Goal: Task Accomplishment & Management: Complete application form

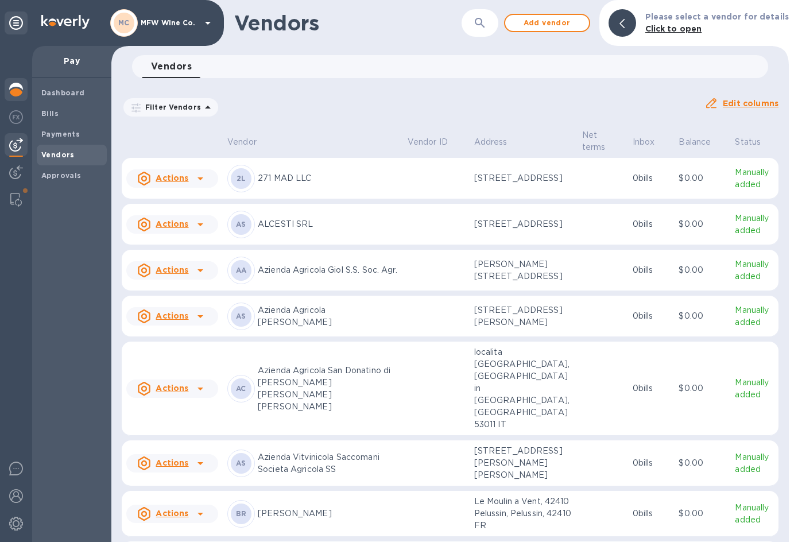
click at [26, 80] on div at bounding box center [16, 90] width 23 height 25
click at [15, 89] on img at bounding box center [16, 90] width 14 height 14
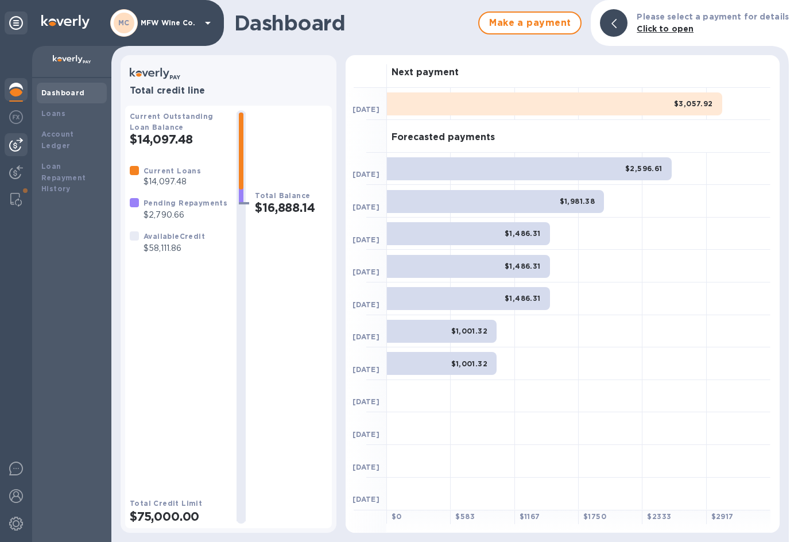
click at [20, 145] on img at bounding box center [16, 145] width 14 height 14
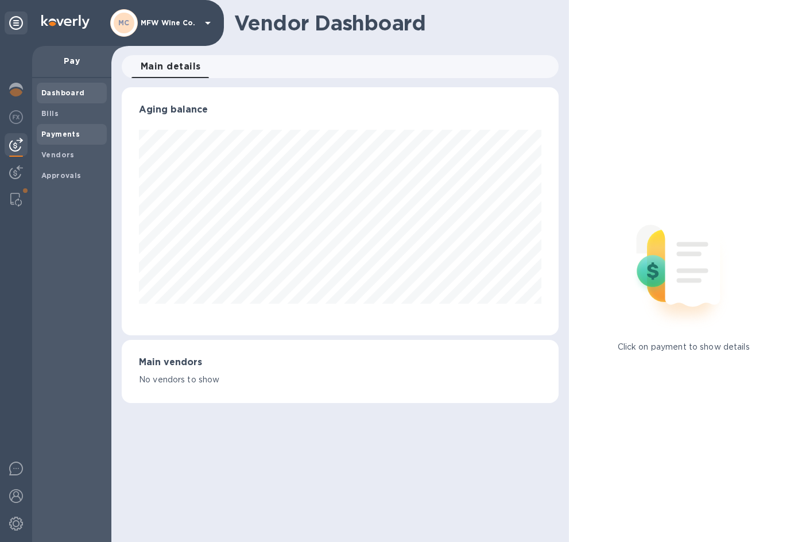
scroll to position [248, 437]
click at [56, 133] on b "Payments" at bounding box center [60, 134] width 38 height 9
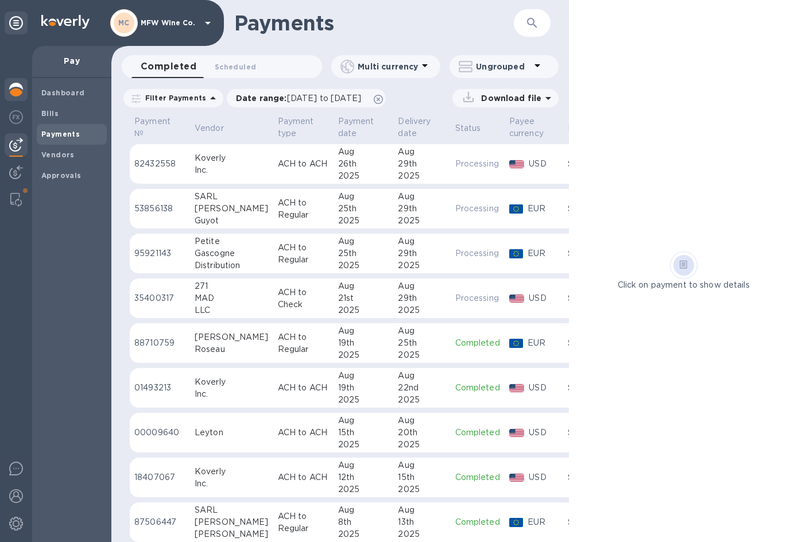
click at [16, 91] on img at bounding box center [16, 90] width 14 height 14
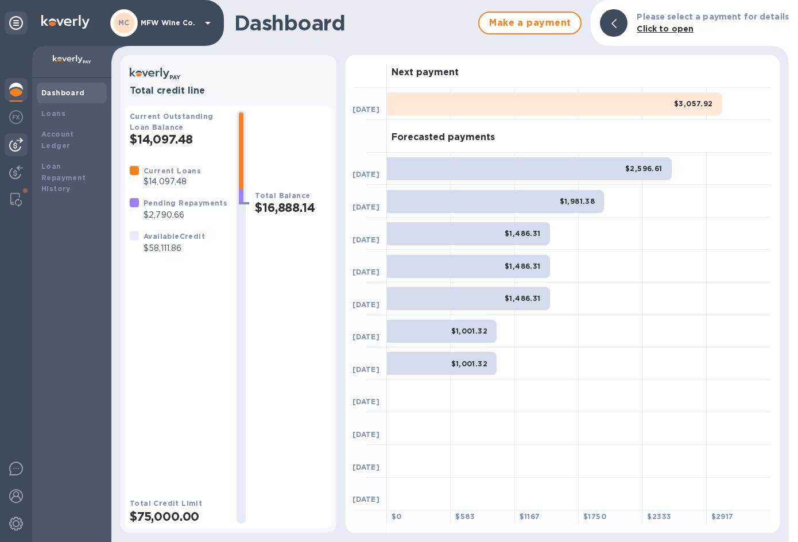
click at [19, 145] on img at bounding box center [16, 145] width 14 height 14
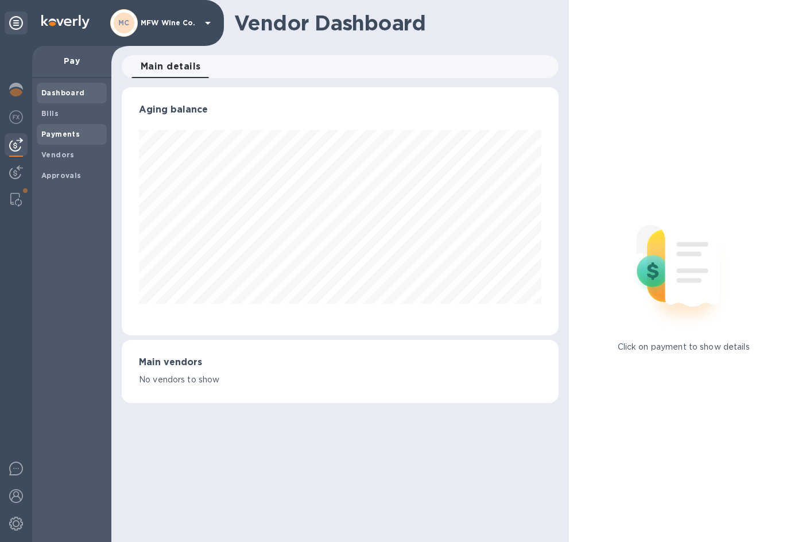
scroll to position [248, 437]
click at [49, 114] on b "Bills" at bounding box center [49, 113] width 17 height 9
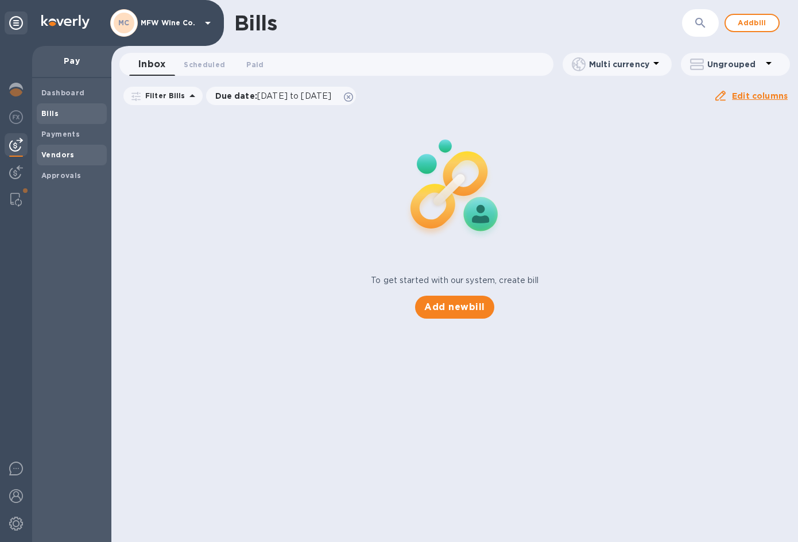
click at [64, 155] on b "Vendors" at bounding box center [57, 154] width 33 height 9
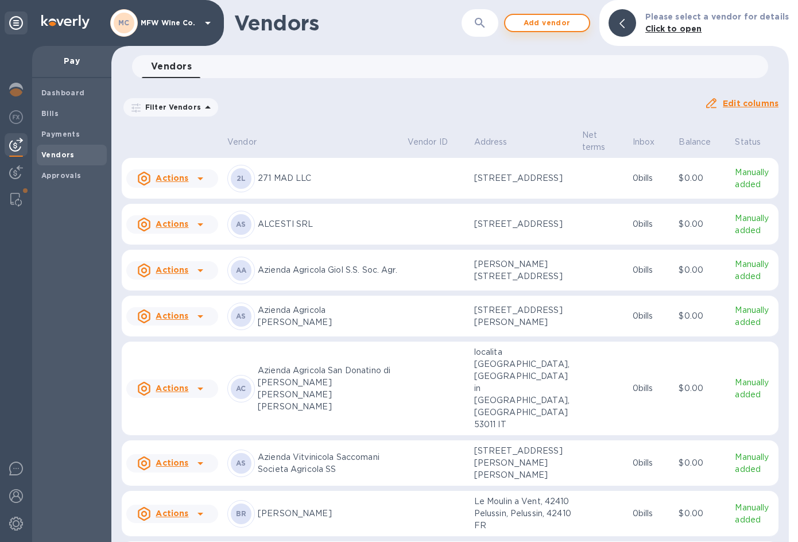
click at [552, 24] on span "Add vendor" at bounding box center [546, 23] width 65 height 14
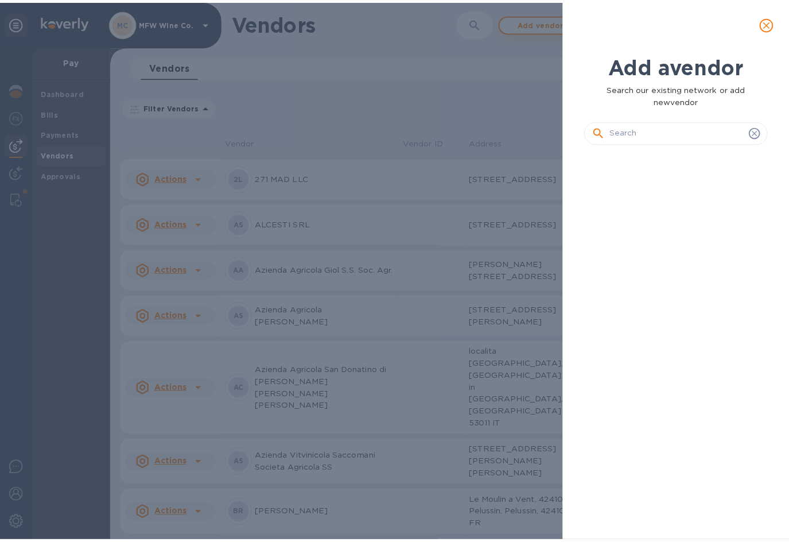
scroll to position [350, 190]
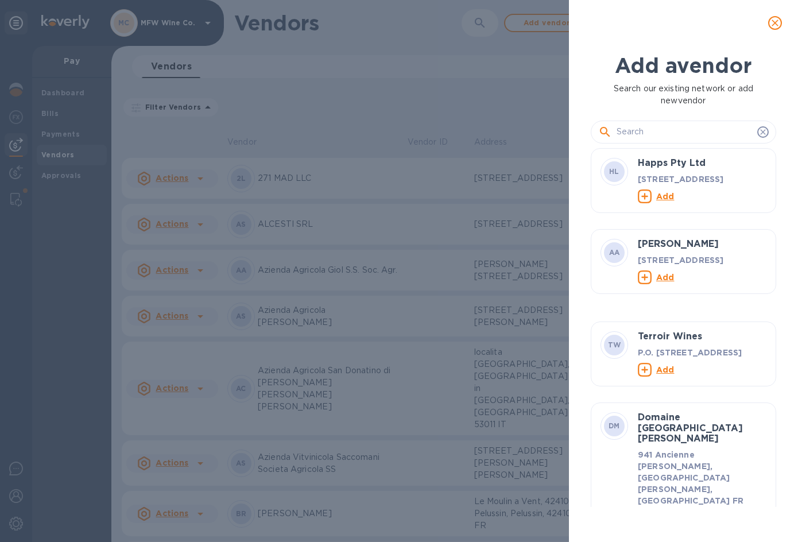
click at [670, 129] on input "text" at bounding box center [684, 131] width 136 height 17
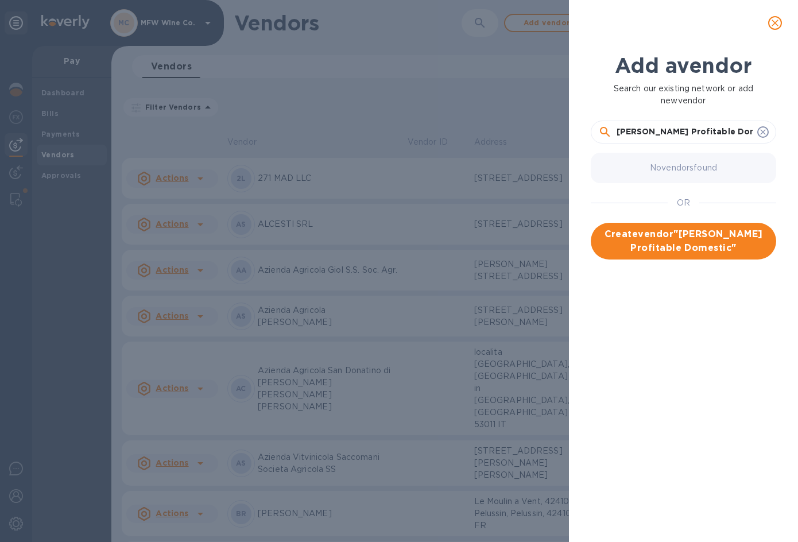
type input "[PERSON_NAME] Profitable Domestics"
click at [689, 240] on span "Create vendor " [PERSON_NAME] Profitable Domestics "" at bounding box center [683, 241] width 167 height 28
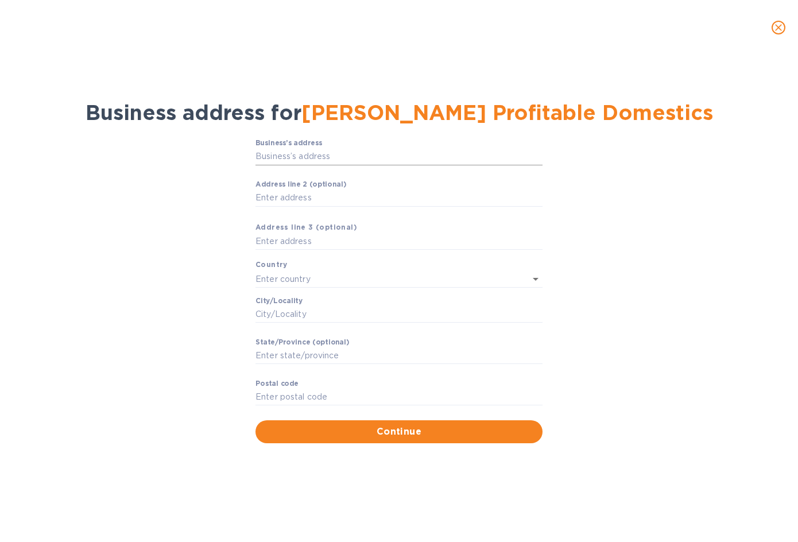
click at [286, 157] on input "Business’s аddress" at bounding box center [398, 156] width 287 height 17
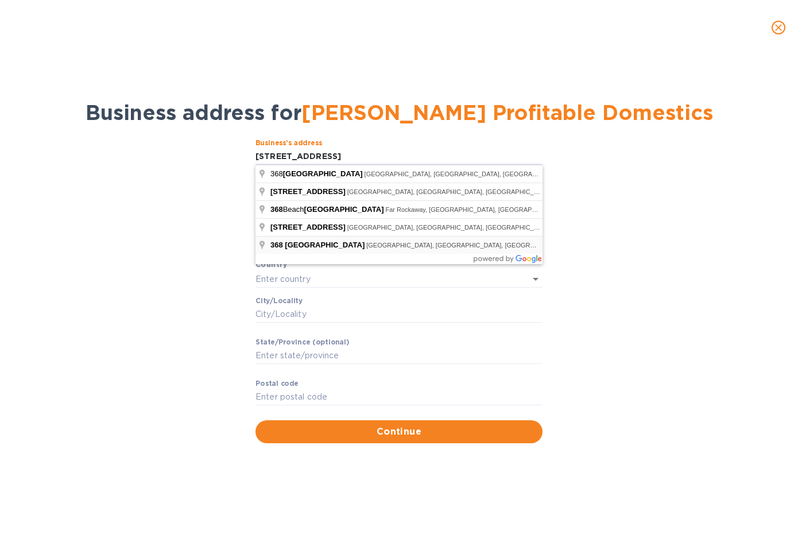
type input "[STREET_ADDRESS]"
type input "[GEOGRAPHIC_DATA]"
type input "NY"
type input "11215"
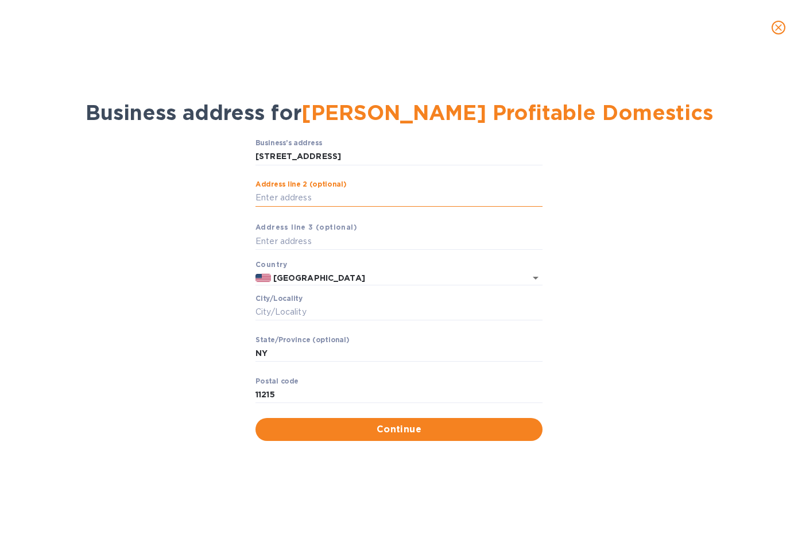
click at [313, 199] on input "Аddress line 2 (optional)" at bounding box center [398, 197] width 287 height 17
type input "Apt. 3"
click at [308, 308] on input "Сity/Locаlity" at bounding box center [398, 312] width 287 height 17
type input "[GEOGRAPHIC_DATA]"
click at [411, 423] on span "Continue" at bounding box center [399, 429] width 269 height 14
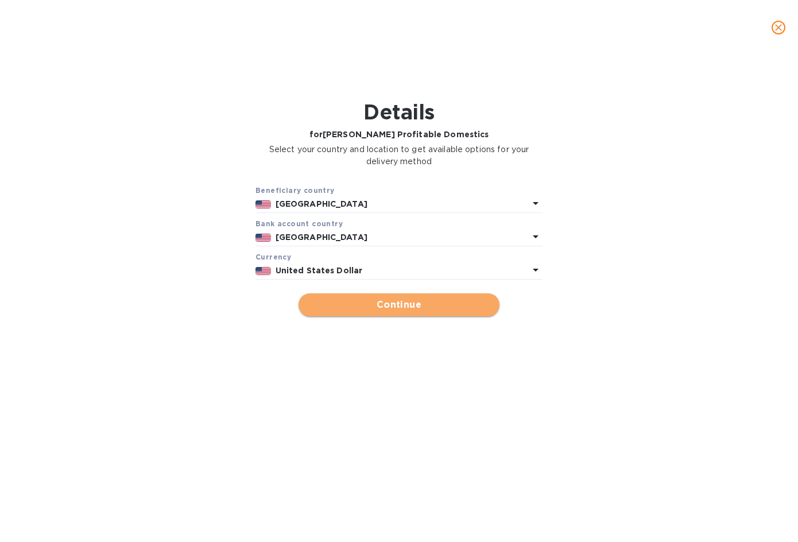
click at [382, 299] on span "Continue" at bounding box center [399, 305] width 182 height 14
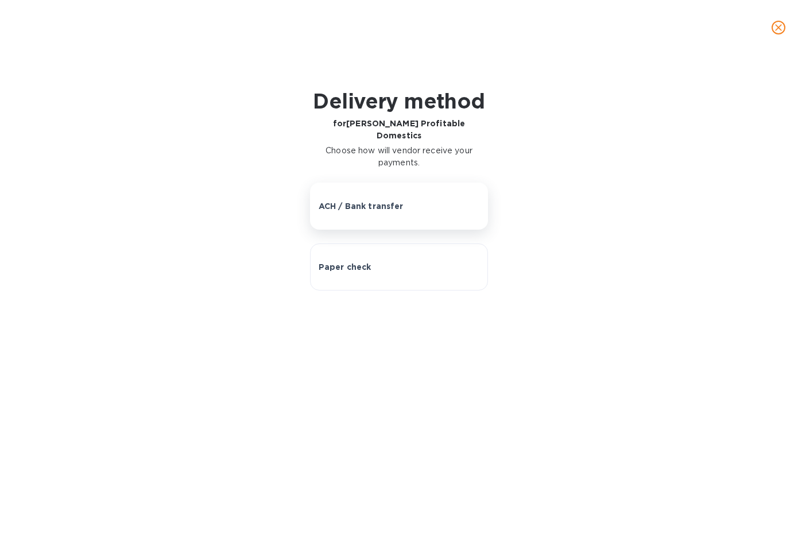
click at [366, 200] on p "ACH / Bank transfer" at bounding box center [361, 205] width 85 height 11
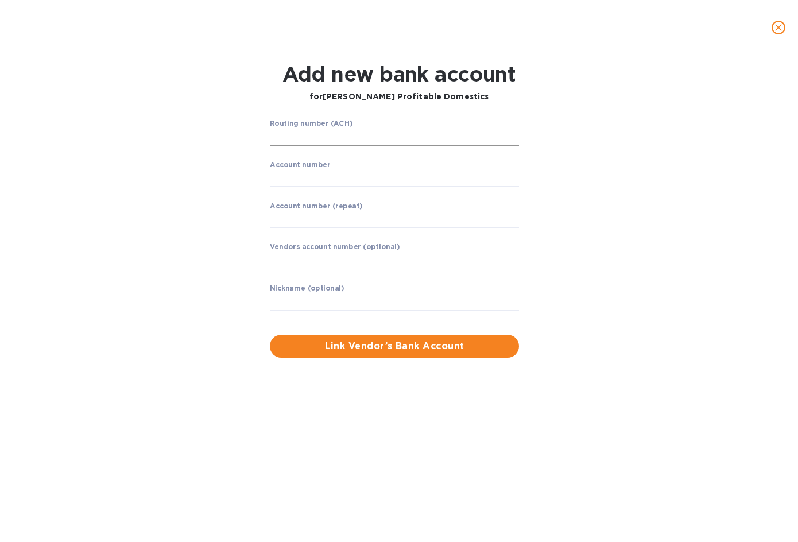
click at [319, 135] on input "string" at bounding box center [394, 137] width 249 height 17
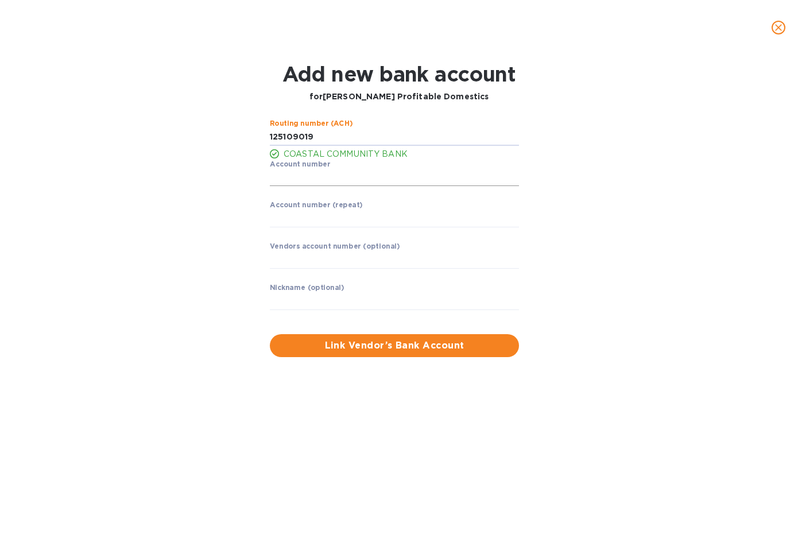
type input "125109019"
click at [335, 172] on input "string" at bounding box center [394, 177] width 249 height 17
type input "875103033978"
click at [418, 219] on input "string" at bounding box center [394, 218] width 249 height 17
drag, startPoint x: 345, startPoint y: 177, endPoint x: 255, endPoint y: 173, distance: 90.2
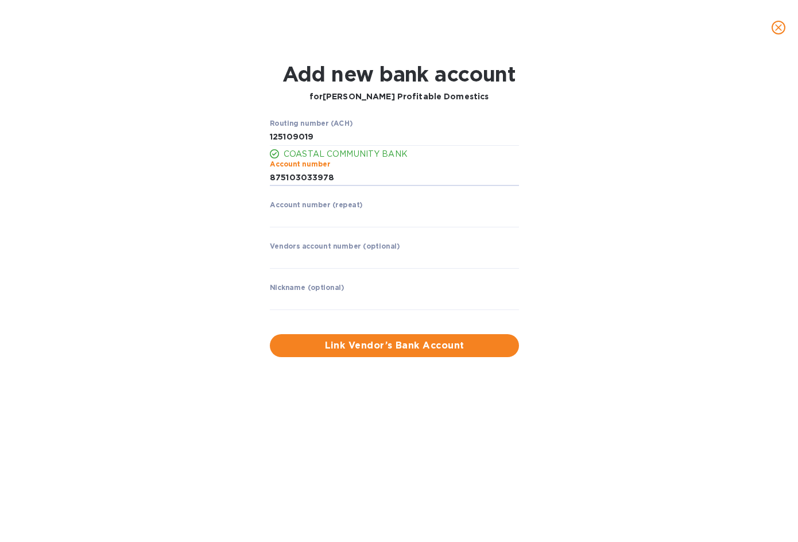
click at [255, 173] on div "Routing number (ACH) COASTAL COMMUNITY BANK Account number ​ Account number (re…" at bounding box center [399, 237] width 512 height 251
click at [288, 217] on input "string" at bounding box center [394, 218] width 249 height 17
type input "875103033978"
click at [351, 342] on span "Link Vendor’s Bank Account" at bounding box center [394, 346] width 231 height 14
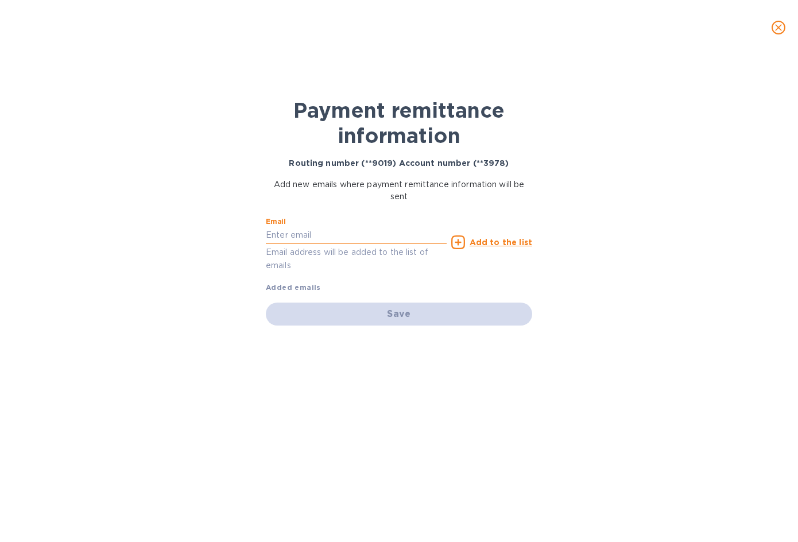
click at [277, 230] on input "text" at bounding box center [356, 235] width 181 height 17
paste input "[PERSON_NAME][EMAIL_ADDRESS][DOMAIN_NAME]"
type input "[PERSON_NAME][EMAIL_ADDRESS][DOMAIN_NAME]"
click at [458, 242] on icon at bounding box center [458, 242] width 14 height 14
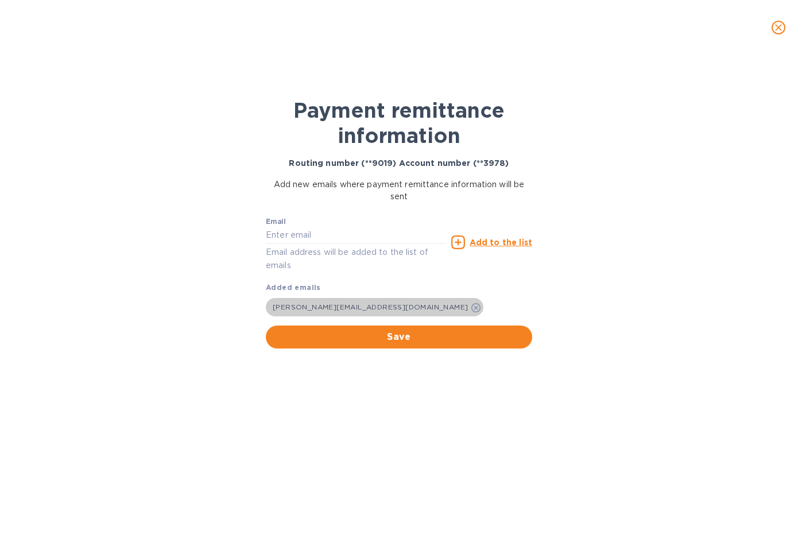
click at [313, 304] on span "[PERSON_NAME][EMAIL_ADDRESS][DOMAIN_NAME]" at bounding box center [370, 306] width 195 height 9
click at [405, 337] on span "Save" at bounding box center [399, 337] width 248 height 14
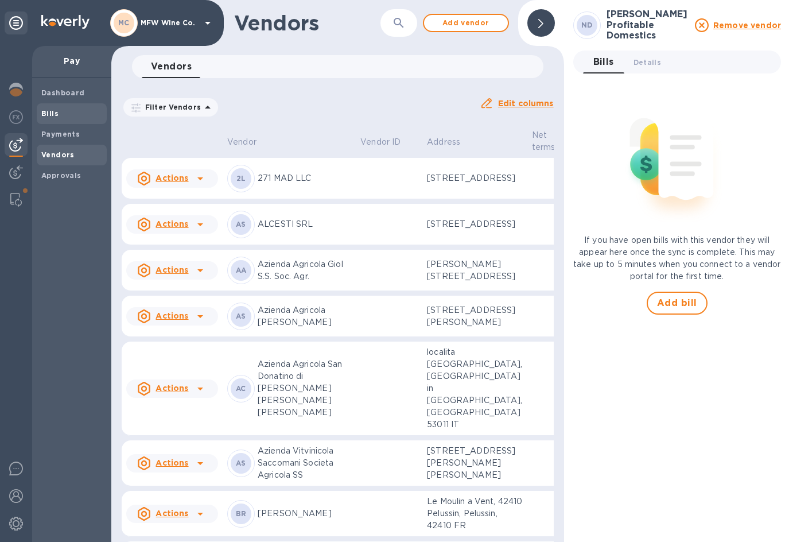
click at [55, 116] on b "Bills" at bounding box center [49, 113] width 17 height 9
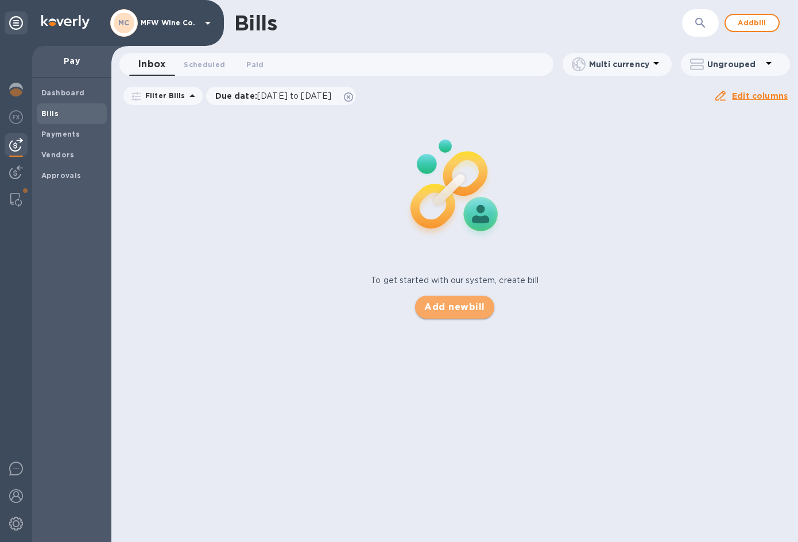
click at [460, 302] on span "Add new bill" at bounding box center [454, 307] width 60 height 14
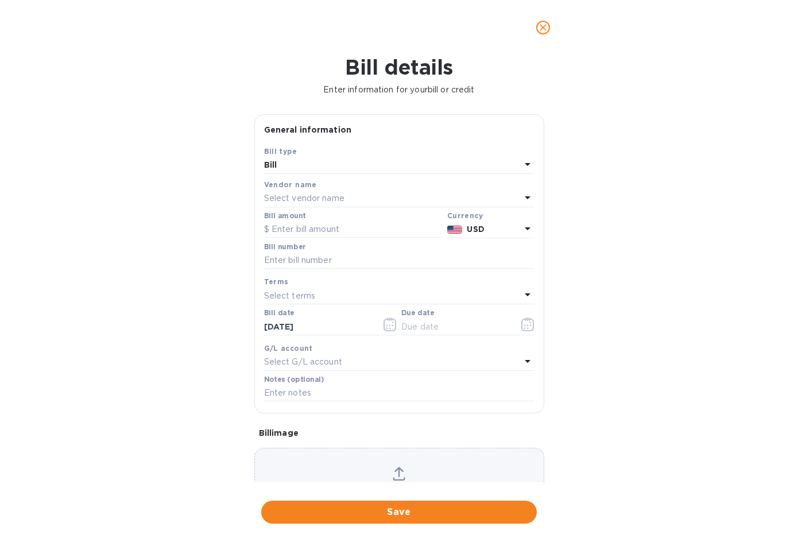
click at [324, 200] on p "Select vendor name" at bounding box center [304, 198] width 80 height 12
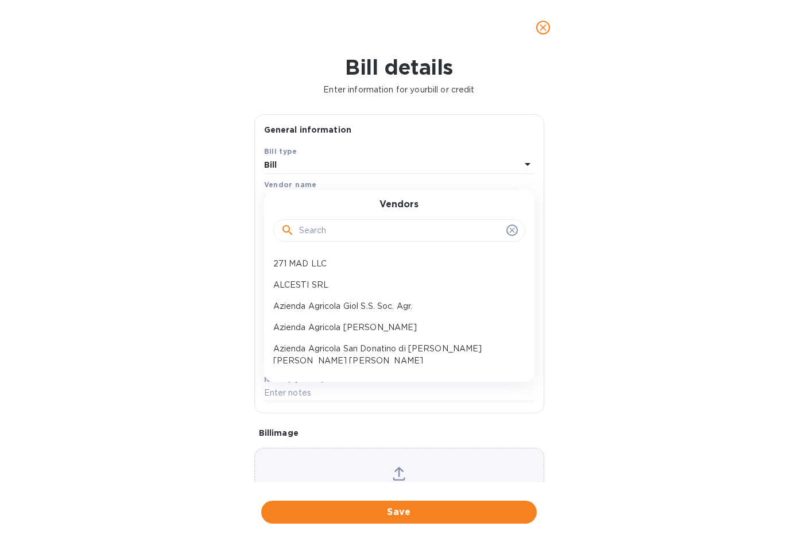
click at [325, 226] on input "text" at bounding box center [400, 230] width 203 height 17
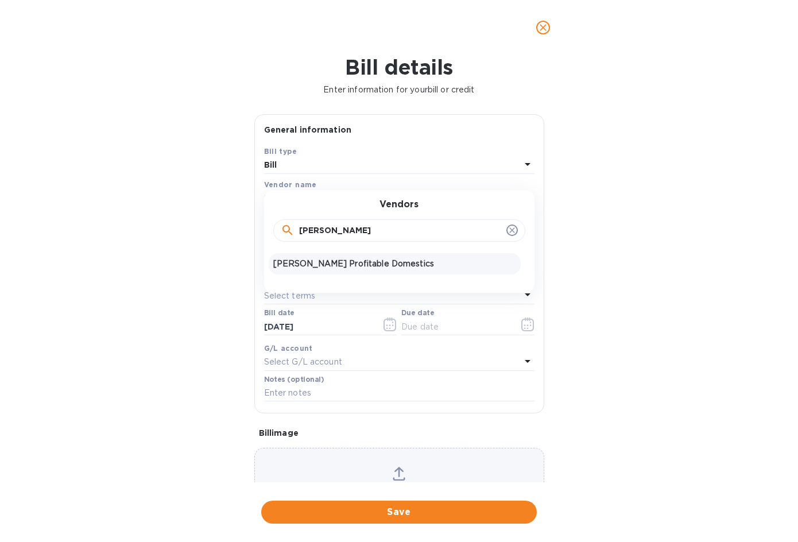
type input "[PERSON_NAME]"
click at [341, 263] on p "[PERSON_NAME] Profitable Domestics" at bounding box center [394, 264] width 243 height 12
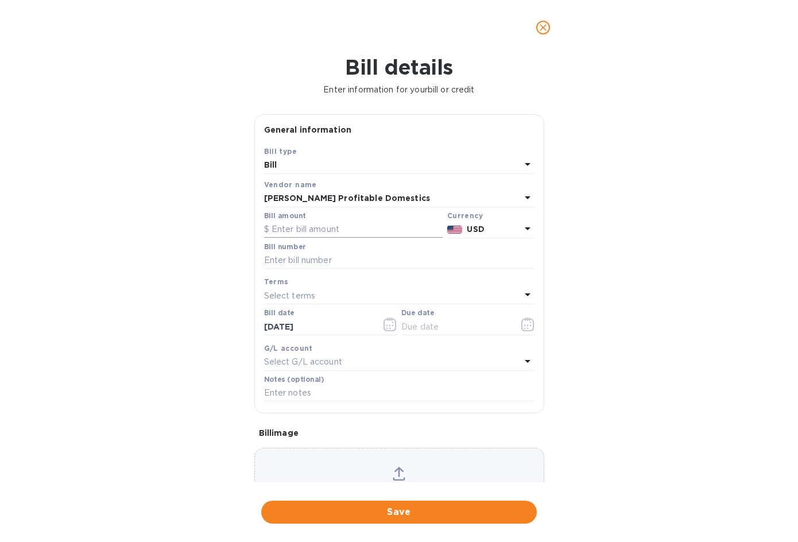
click at [325, 235] on input "text" at bounding box center [353, 229] width 178 height 17
type input "5,775.12"
click at [324, 257] on input "text" at bounding box center [399, 260] width 270 height 17
type input "NB0006"
click at [523, 331] on icon "button" at bounding box center [527, 324] width 13 height 14
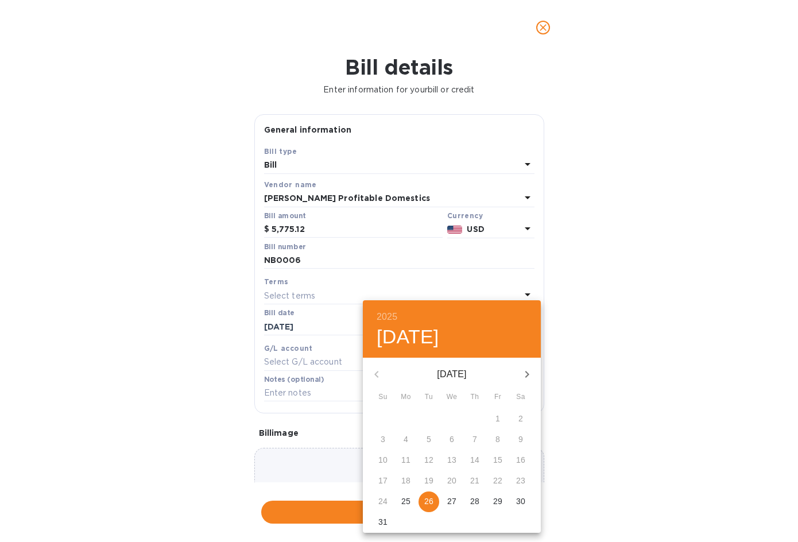
click at [425, 499] on p "26" at bounding box center [428, 500] width 9 height 11
type input "[DATE]"
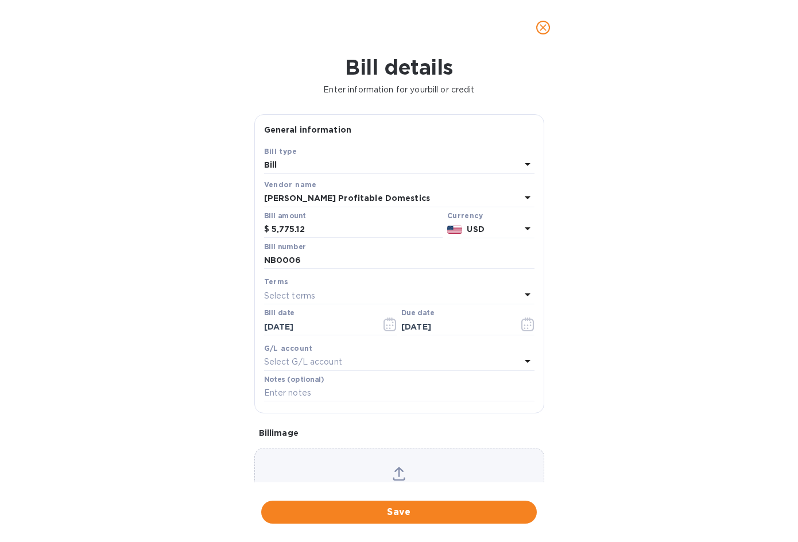
click at [305, 364] on p "Select G/L account" at bounding box center [303, 362] width 78 height 12
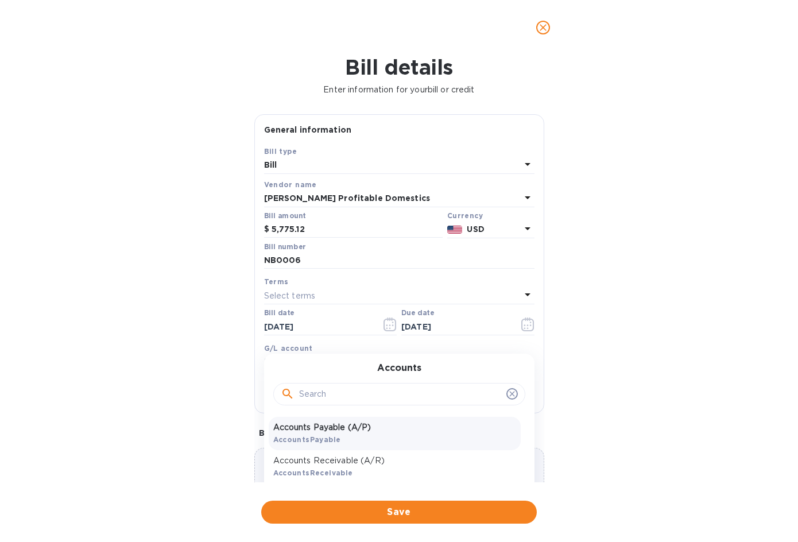
click at [312, 432] on p "Accounts Payable (A/P)" at bounding box center [394, 427] width 243 height 12
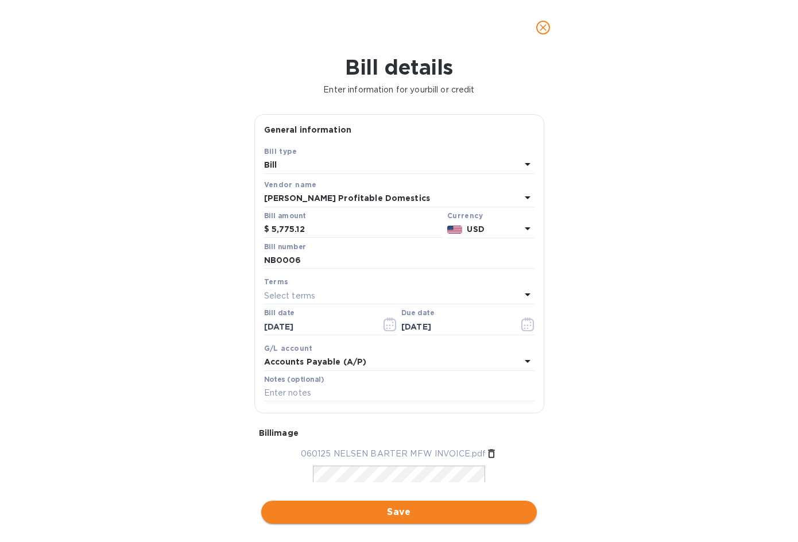
click at [363, 517] on span "Save" at bounding box center [398, 512] width 257 height 14
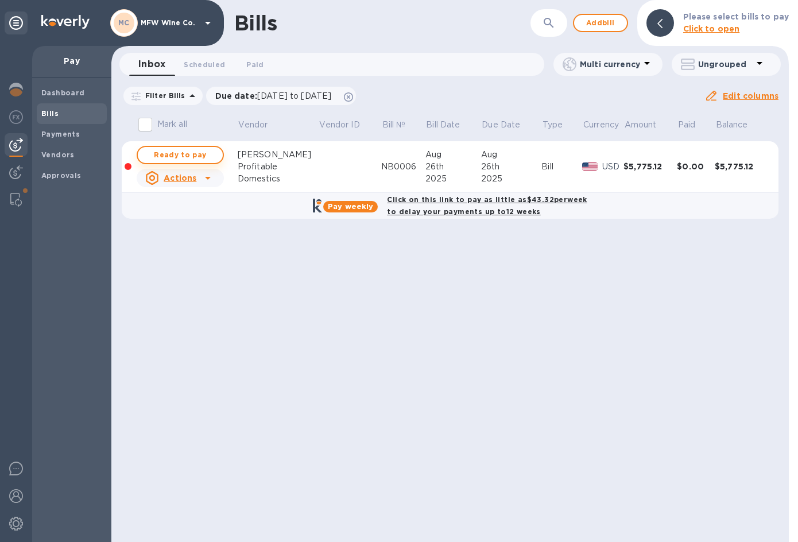
click at [176, 155] on span "Ready to pay" at bounding box center [180, 155] width 67 height 14
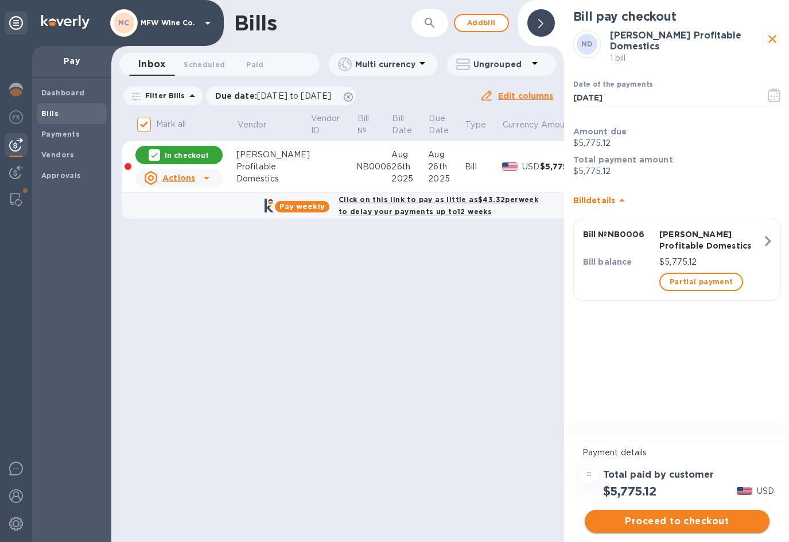
click at [691, 522] on span "Proceed to checkout" at bounding box center [677, 521] width 166 height 14
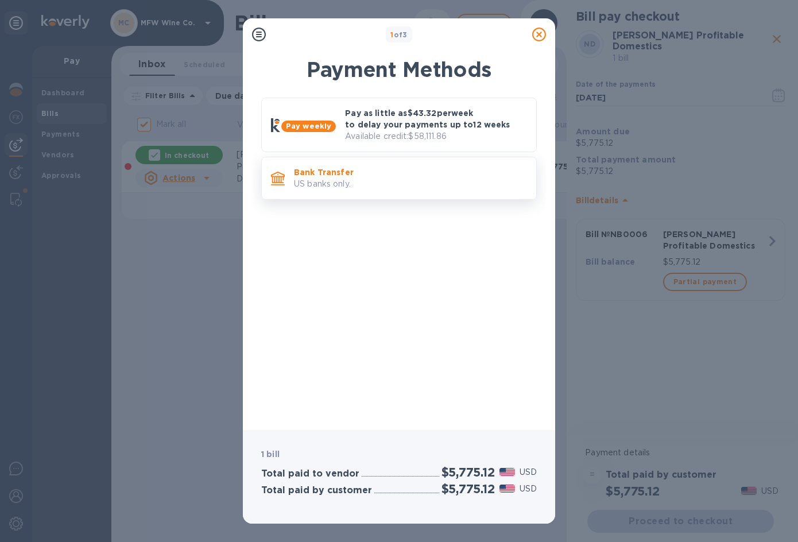
click at [329, 176] on p "Bank Transfer" at bounding box center [410, 171] width 233 height 11
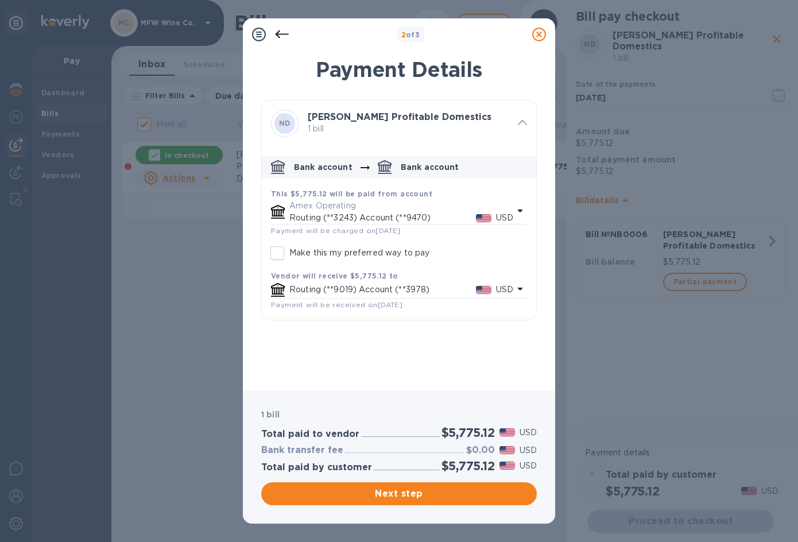
click at [325, 212] on p "Routing (**3243) Account (**9470)" at bounding box center [382, 218] width 187 height 12
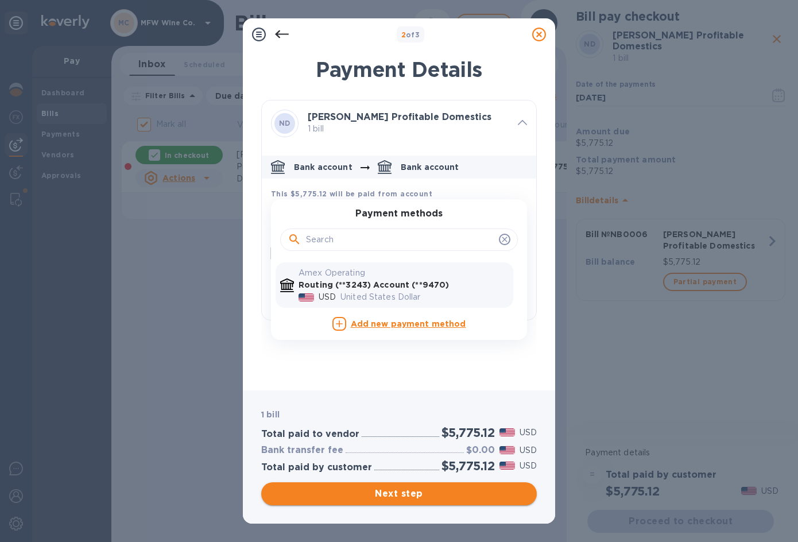
click at [382, 492] on span "Next step" at bounding box center [398, 494] width 257 height 14
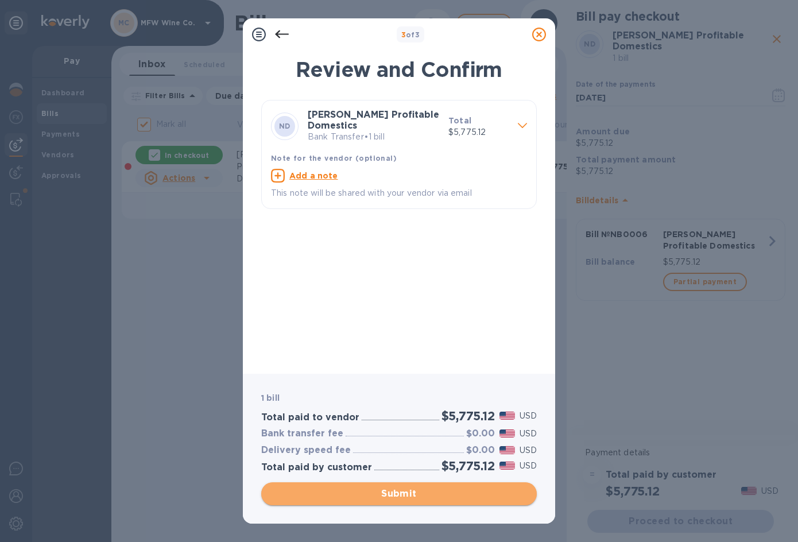
click at [385, 491] on span "Submit" at bounding box center [398, 494] width 257 height 14
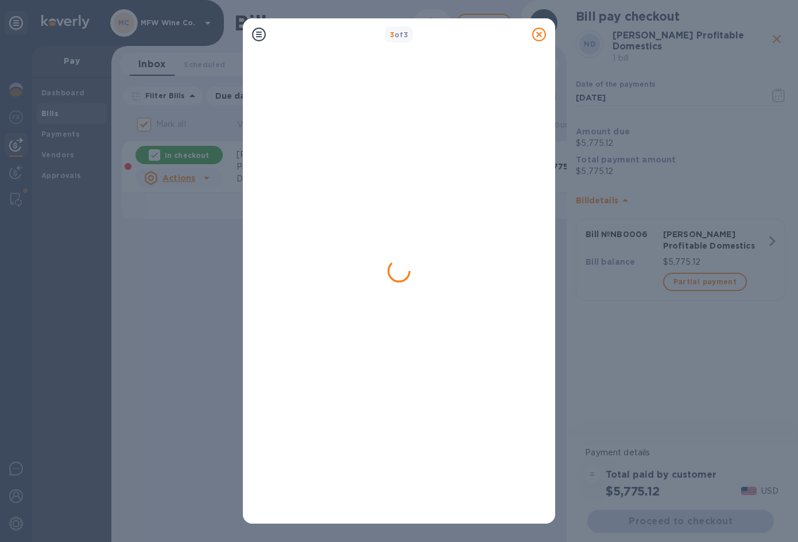
checkbox input "false"
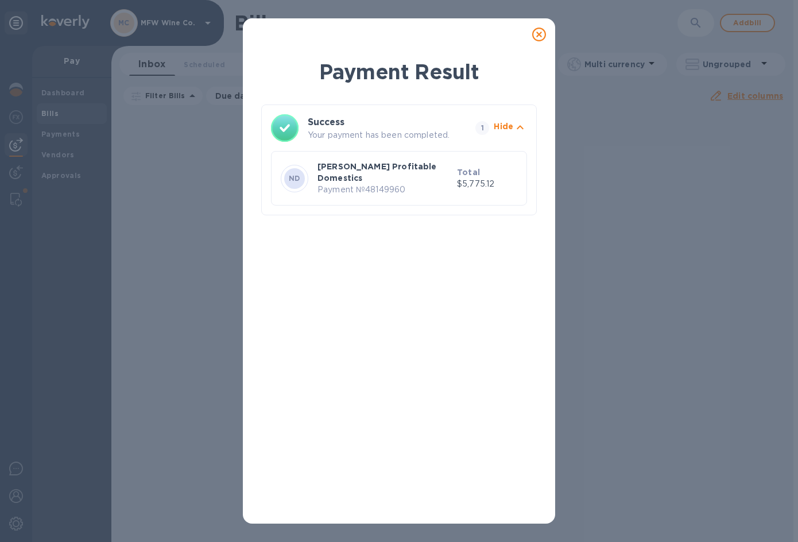
click at [538, 33] on icon at bounding box center [539, 35] width 14 height 14
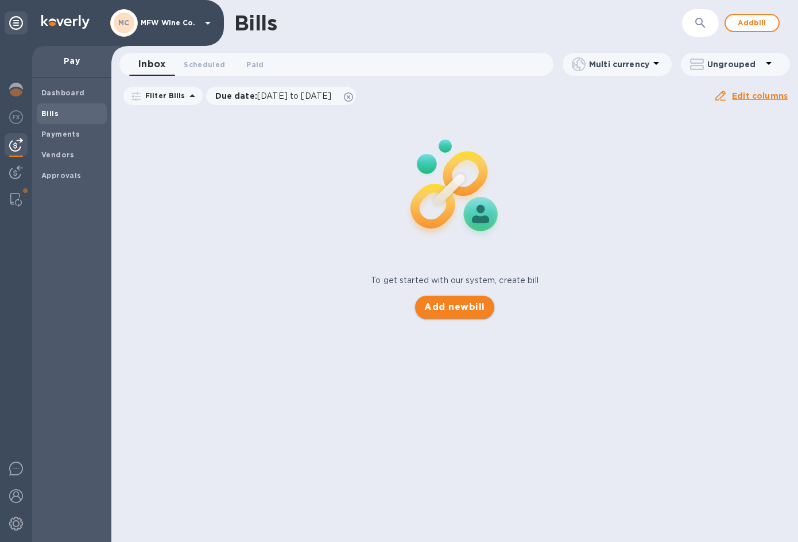
click at [452, 310] on span "Add new bill" at bounding box center [454, 307] width 60 height 14
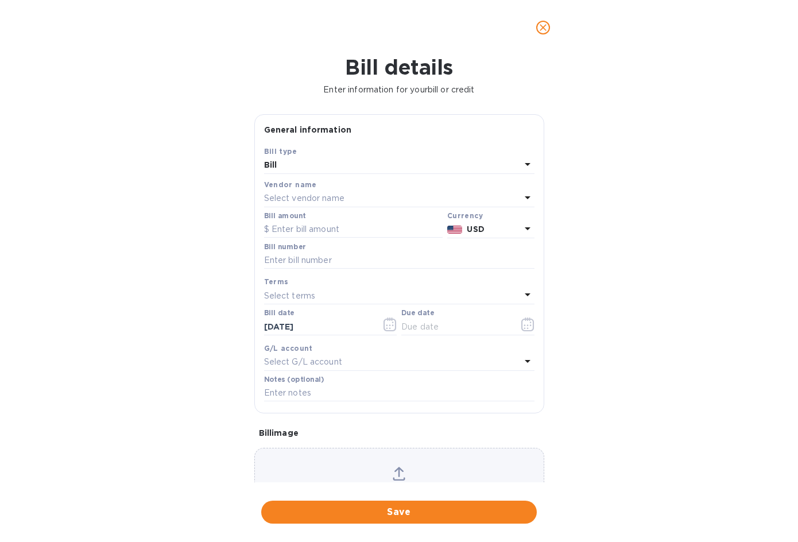
click at [303, 198] on p "Select vendor name" at bounding box center [304, 198] width 80 height 12
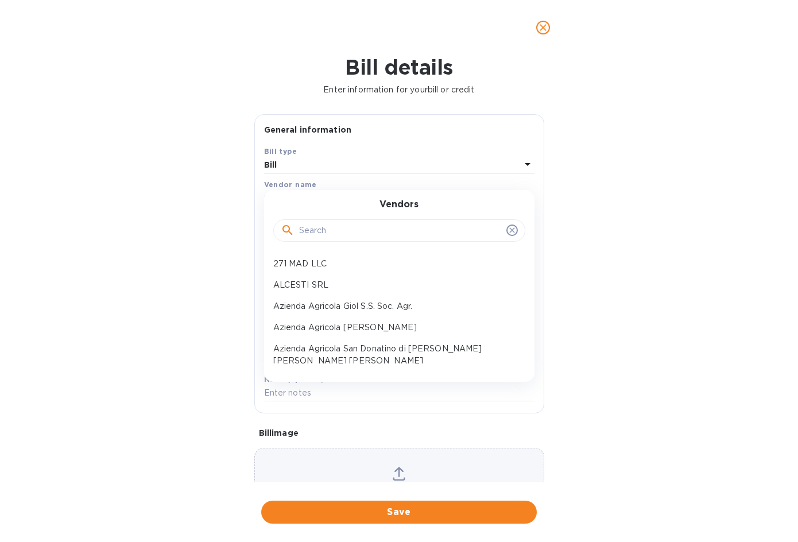
click at [313, 224] on input "text" at bounding box center [400, 230] width 203 height 17
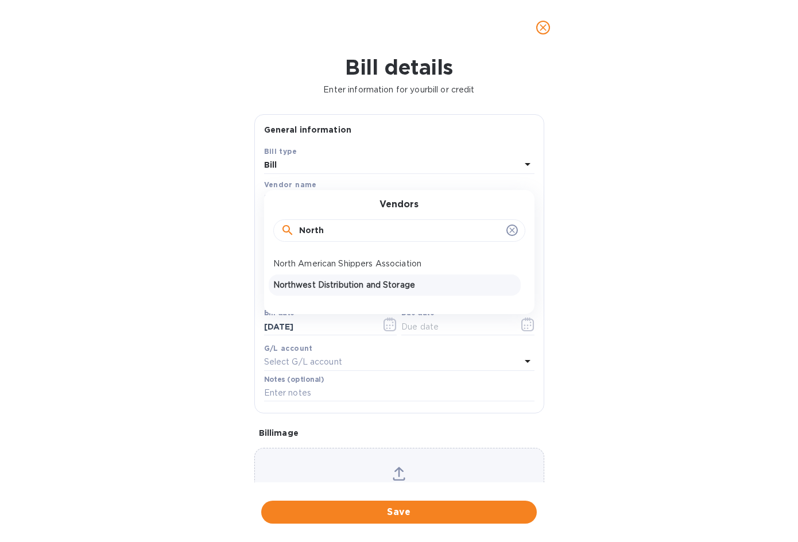
type input "North"
click at [335, 282] on p "Northwest Distribution and Storage" at bounding box center [394, 285] width 243 height 12
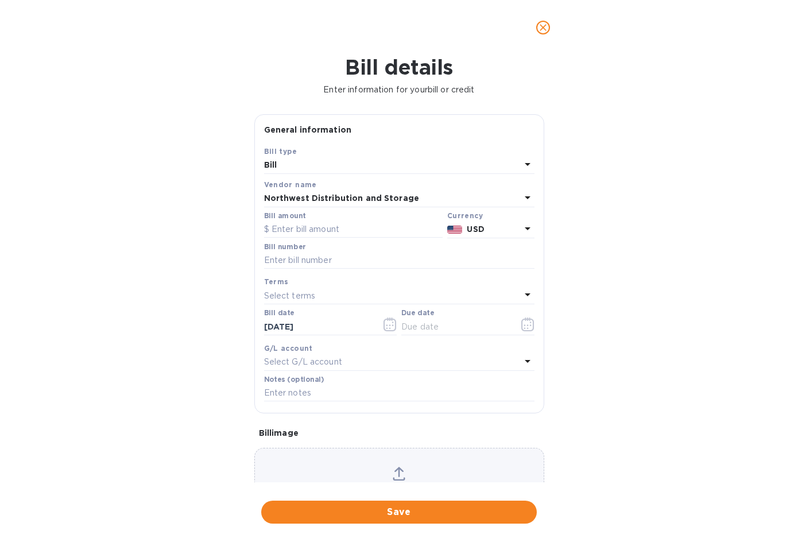
click at [541, 31] on icon "close" at bounding box center [542, 27] width 11 height 11
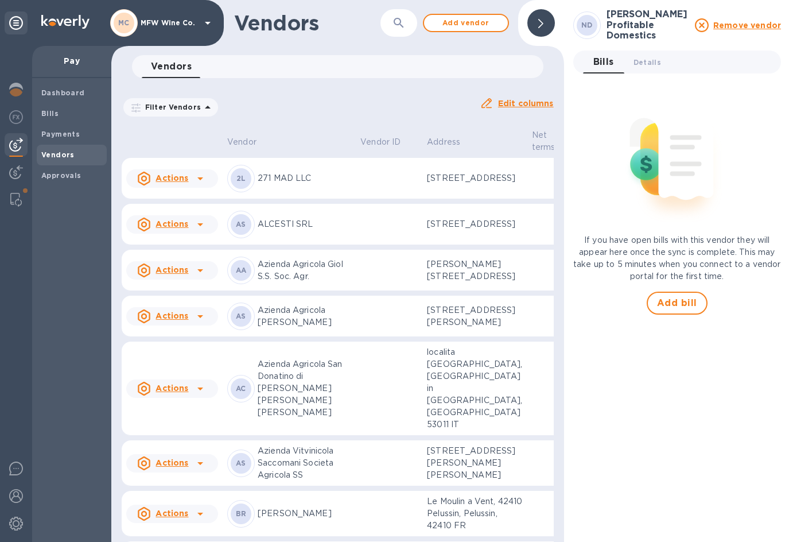
click at [54, 153] on b "Vendors" at bounding box center [57, 154] width 33 height 9
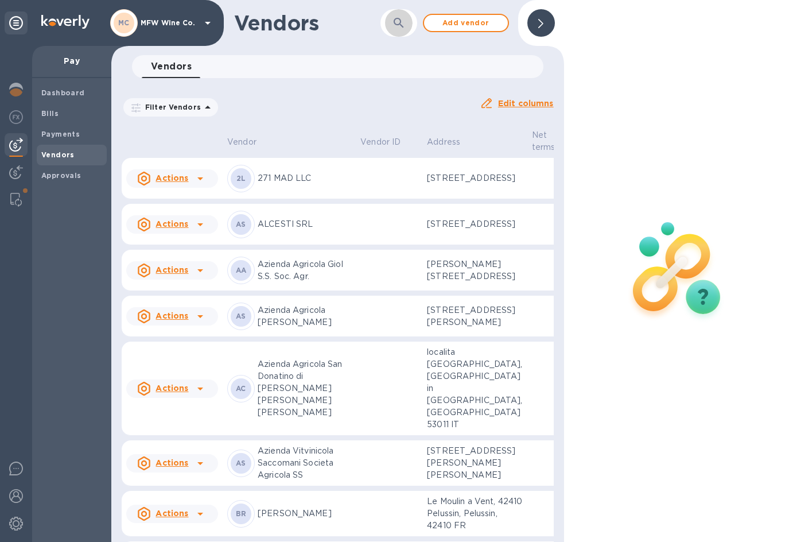
click at [398, 25] on icon "button" at bounding box center [399, 23] width 10 height 10
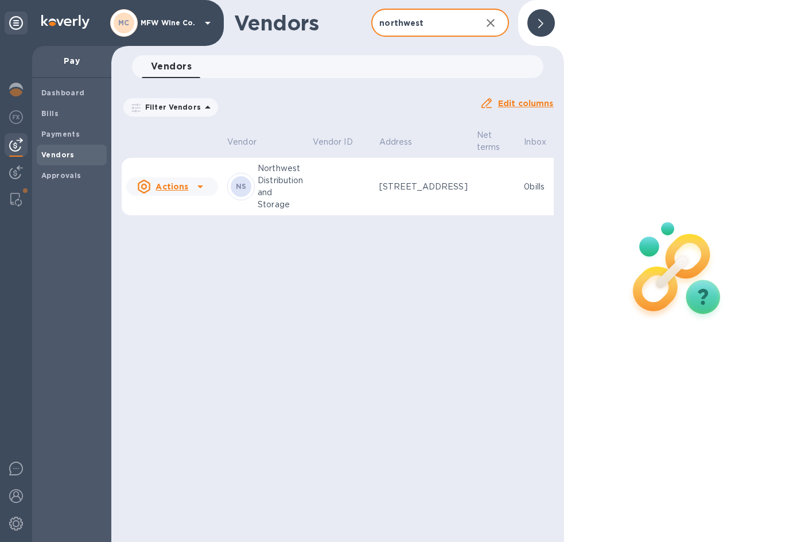
type input "northwest"
click at [304, 211] on p "Northwest Distribution and Storage" at bounding box center [281, 186] width 46 height 48
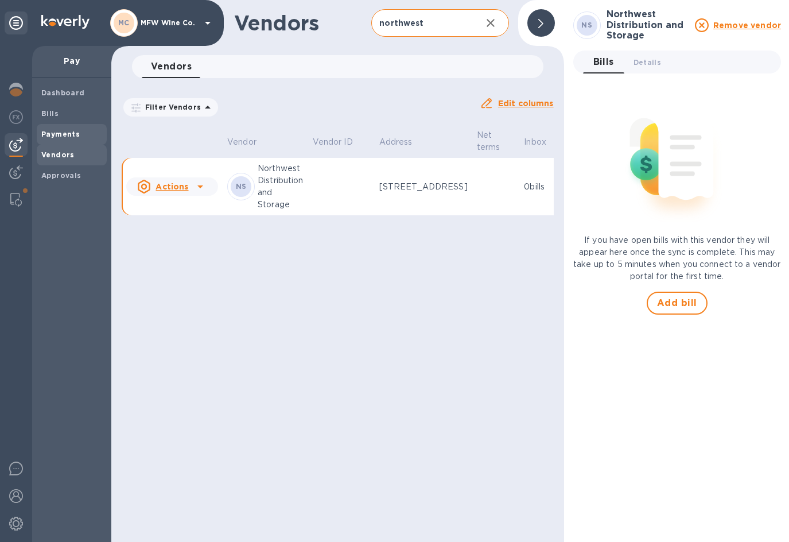
click at [58, 137] on b "Payments" at bounding box center [60, 134] width 38 height 9
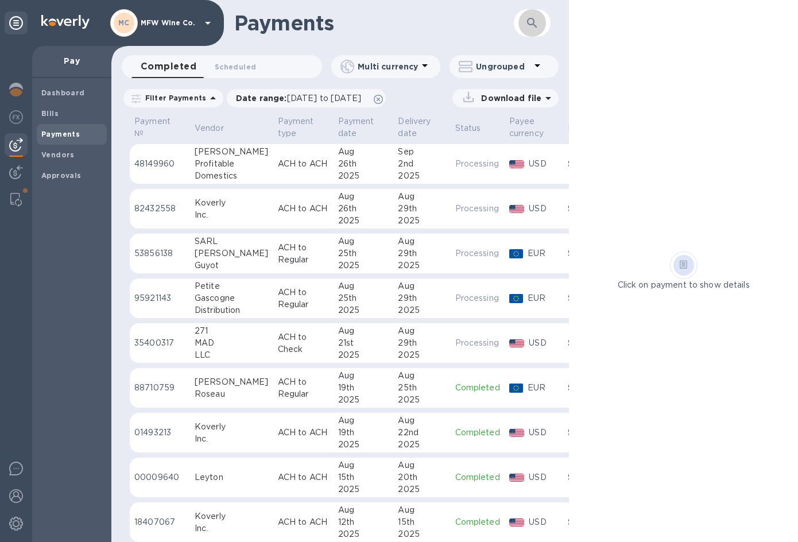
click at [539, 20] on icon "button" at bounding box center [532, 23] width 14 height 14
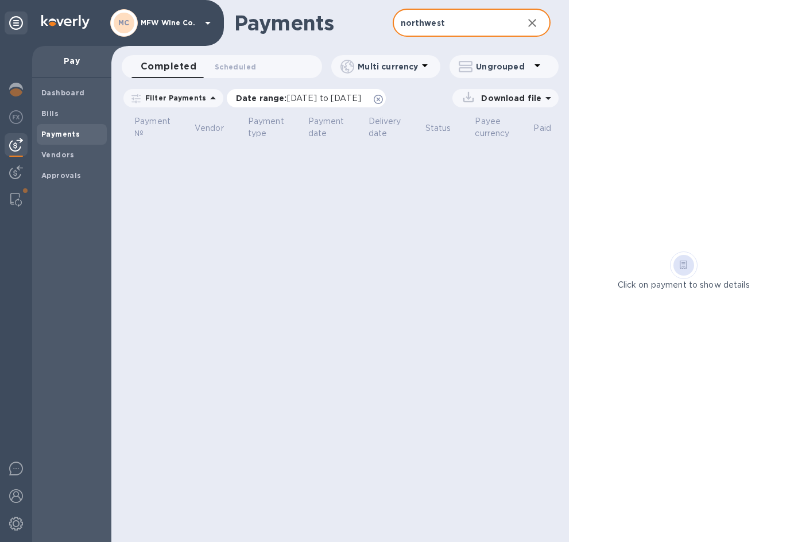
type input "northwest"
click at [361, 99] on span "[DATE] to [DATE]" at bounding box center [324, 98] width 74 height 9
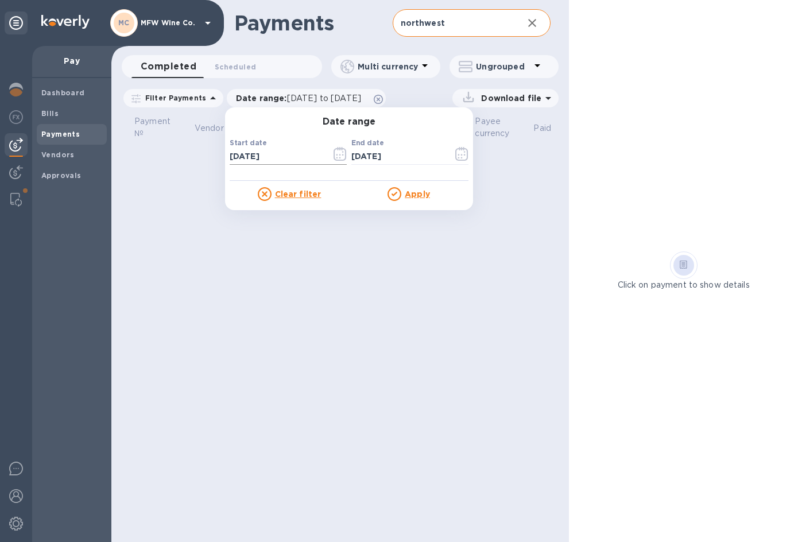
click at [333, 154] on icon "button" at bounding box center [339, 154] width 13 height 14
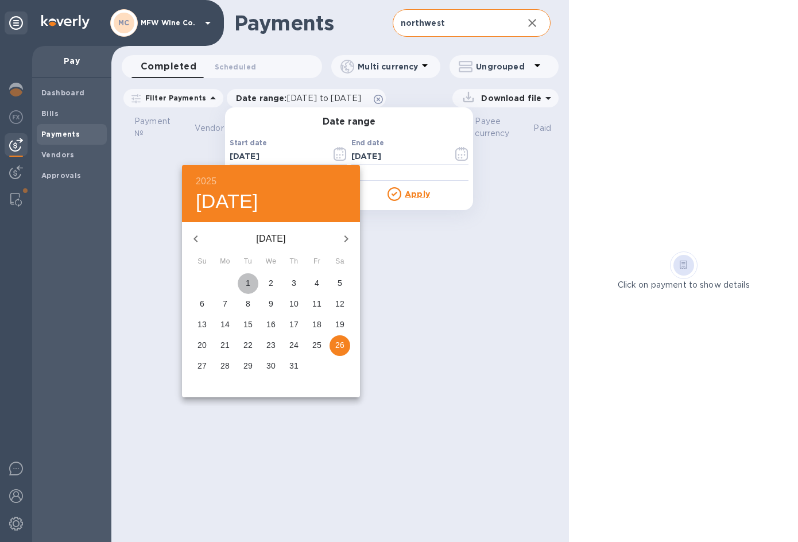
click at [247, 276] on button "1" at bounding box center [248, 283] width 21 height 21
type input "[DATE]"
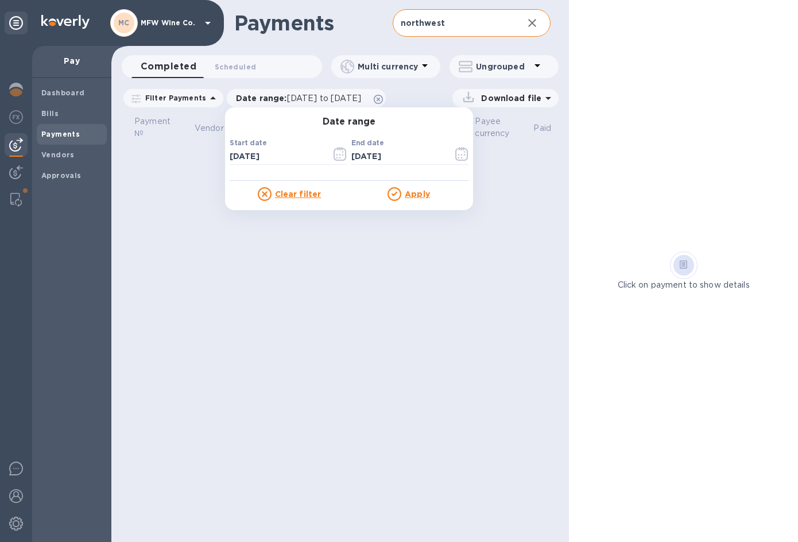
click at [407, 193] on u "Apply" at bounding box center [417, 193] width 25 height 9
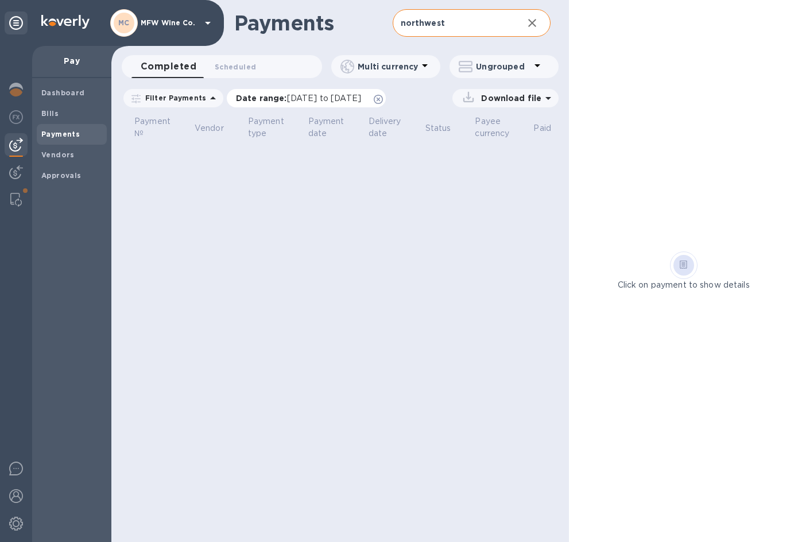
click at [383, 99] on icon at bounding box center [378, 99] width 9 height 9
click at [334, 89] on div "Download file" at bounding box center [394, 98] width 329 height 18
click at [240, 69] on span "Scheduled 0" at bounding box center [235, 67] width 41 height 12
click at [162, 68] on span "Completed 0" at bounding box center [163, 67] width 44 height 12
click at [0, 0] on span "[DATE] to [DATE]" at bounding box center [0, 0] width 0 height 0
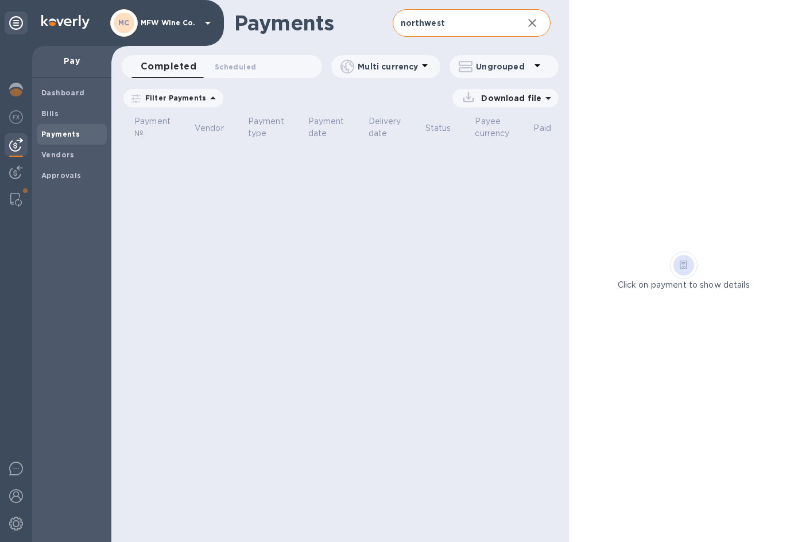
click at [0, 0] on icon "button" at bounding box center [0, 0] width 0 height 0
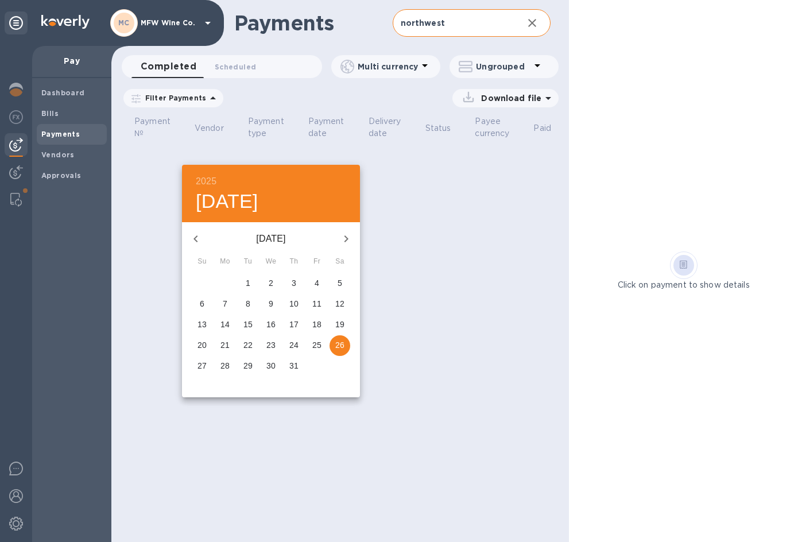
click at [193, 236] on icon "button" at bounding box center [196, 239] width 14 height 14
click at [205, 281] on span "1" at bounding box center [202, 282] width 21 height 11
type input "[DATE]"
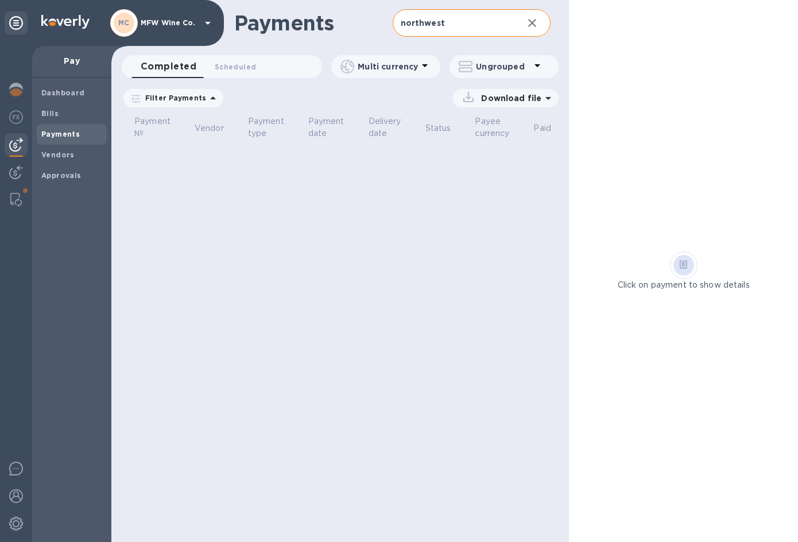
click at [0, 0] on u "Apply" at bounding box center [0, 0] width 0 height 0
click at [527, 21] on icon "button" at bounding box center [532, 23] width 14 height 14
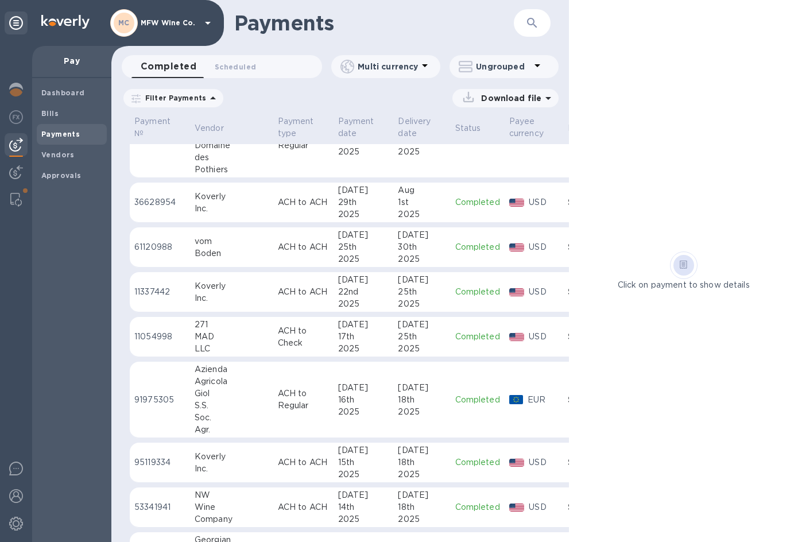
scroll to position [1361, 0]
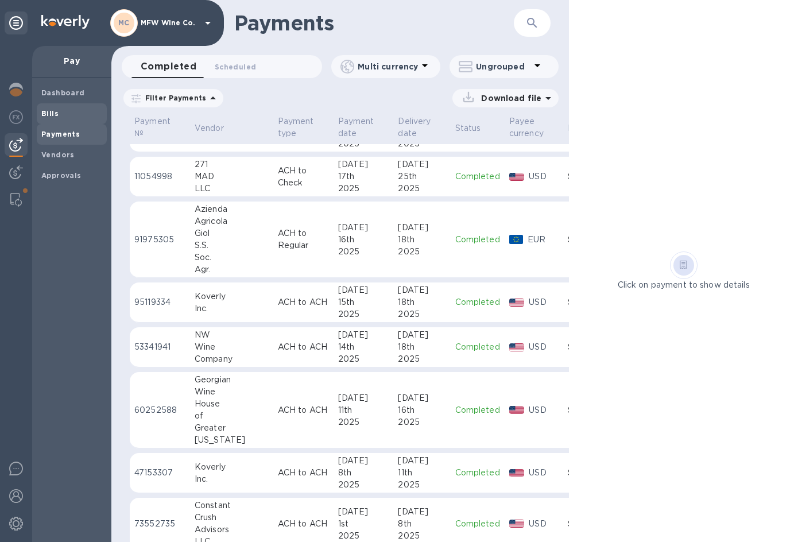
click at [55, 114] on b "Bills" at bounding box center [49, 113] width 17 height 9
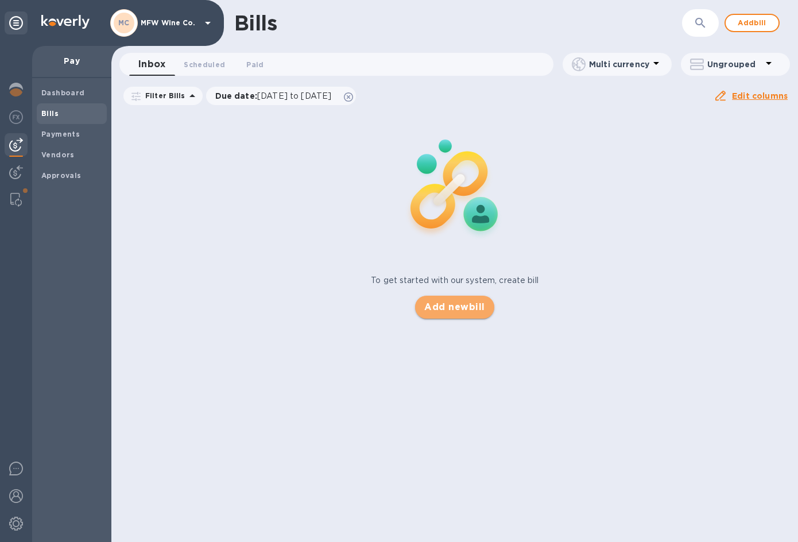
click at [464, 309] on span "Add new bill" at bounding box center [454, 307] width 60 height 14
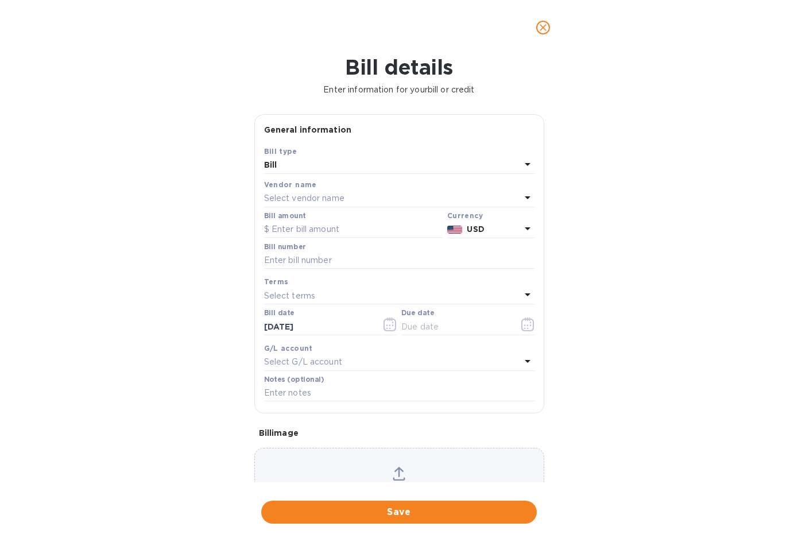
click at [297, 200] on p "Select vendor name" at bounding box center [304, 198] width 80 height 12
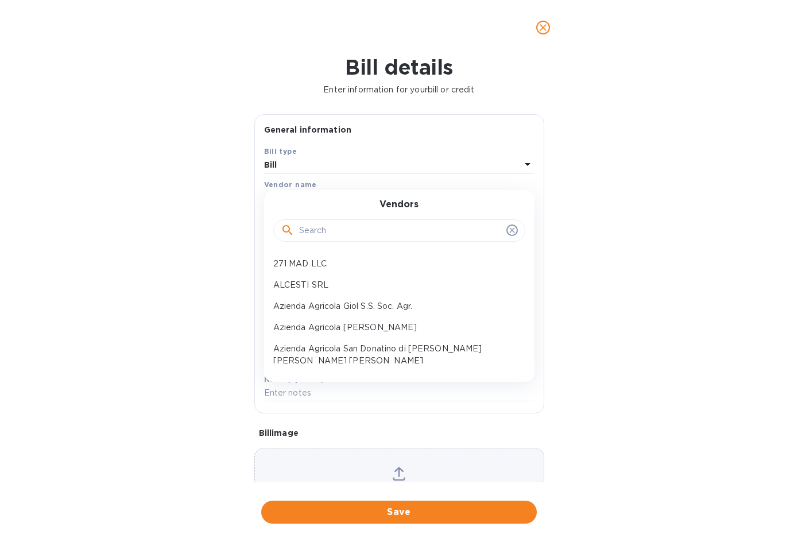
drag, startPoint x: 313, startPoint y: 229, endPoint x: 317, endPoint y: 225, distance: 6.1
click at [313, 229] on input "text" at bounding box center [400, 230] width 203 height 17
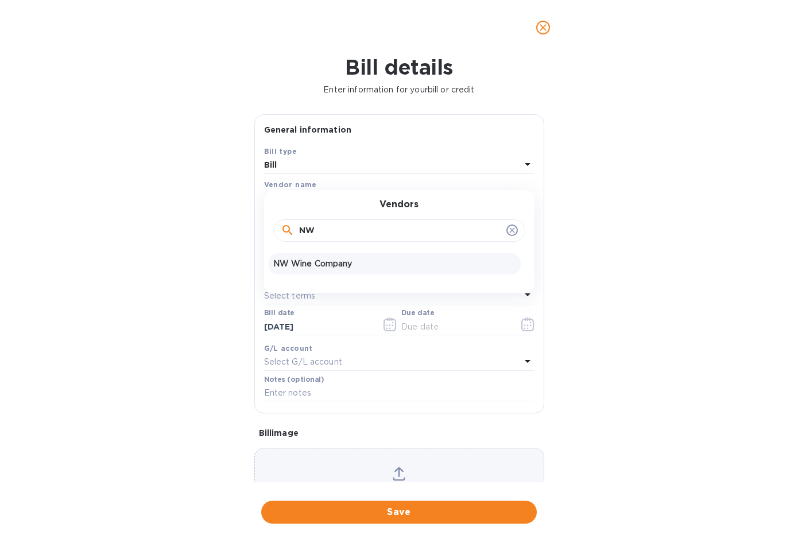
type input "NW"
click at [322, 265] on p "NW Wine Company" at bounding box center [394, 264] width 243 height 12
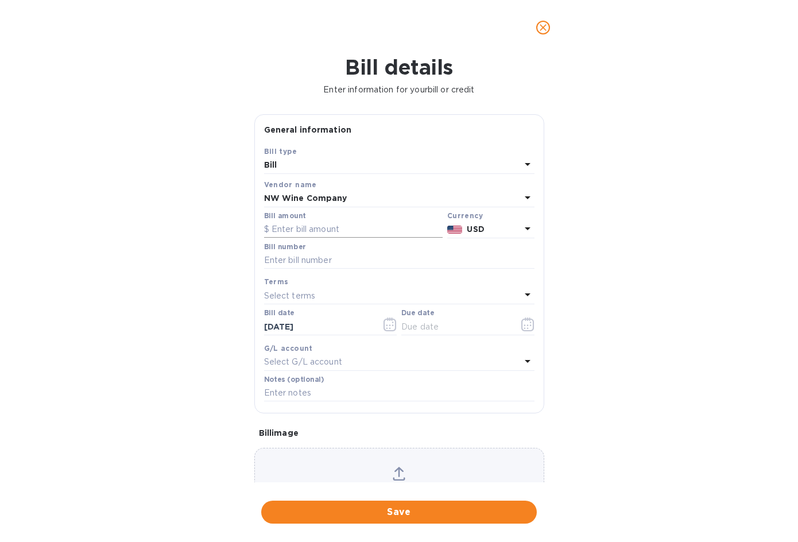
click at [309, 230] on input "text" at bounding box center [353, 229] width 178 height 17
type input "2,973"
click at [409, 258] on input "text" at bounding box center [399, 260] width 270 height 17
type input "30726"
click at [521, 322] on icon "button" at bounding box center [527, 324] width 13 height 14
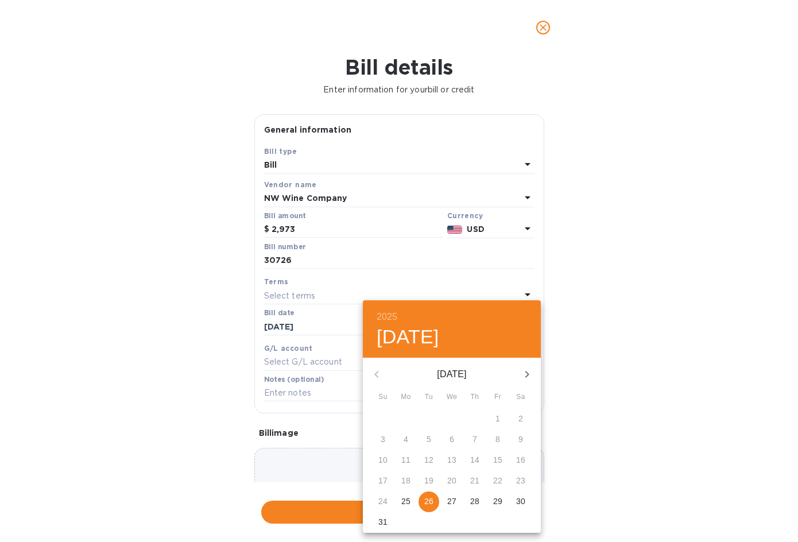
click at [428, 499] on p "26" at bounding box center [428, 500] width 9 height 11
type input "[DATE]"
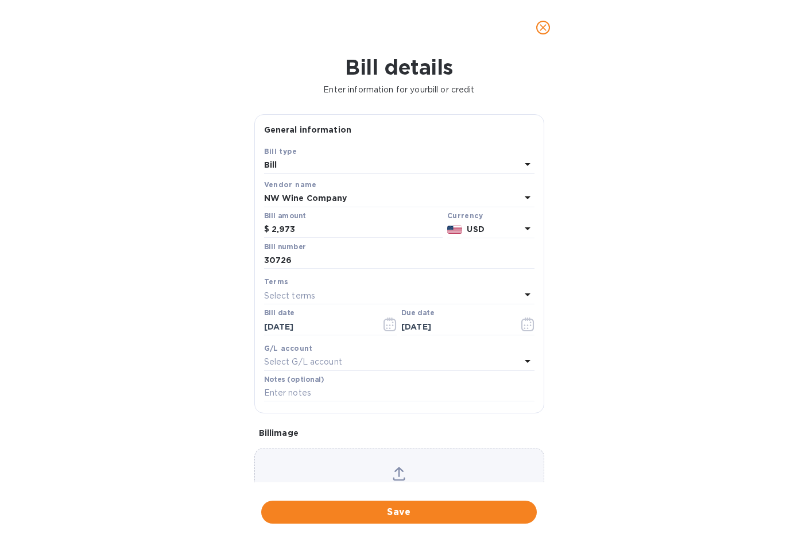
click at [327, 361] on p "Select G/L account" at bounding box center [303, 362] width 78 height 12
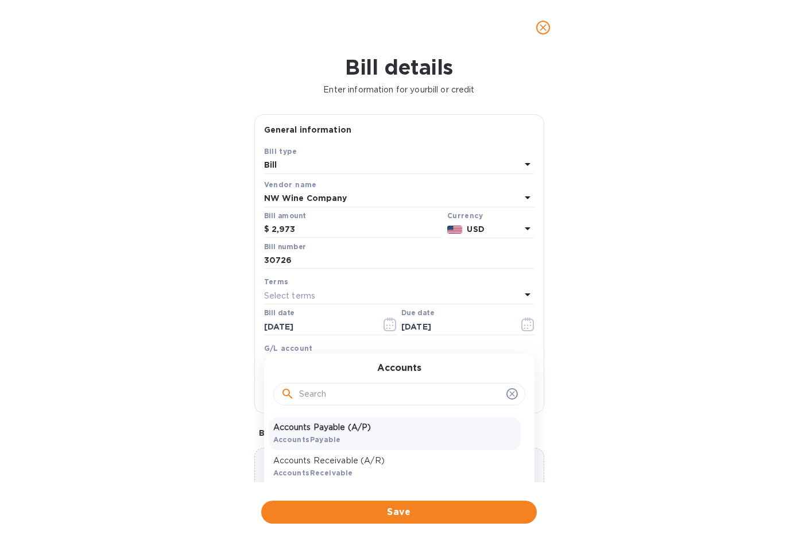
click at [317, 431] on p "Accounts Payable (A/P)" at bounding box center [394, 427] width 243 height 12
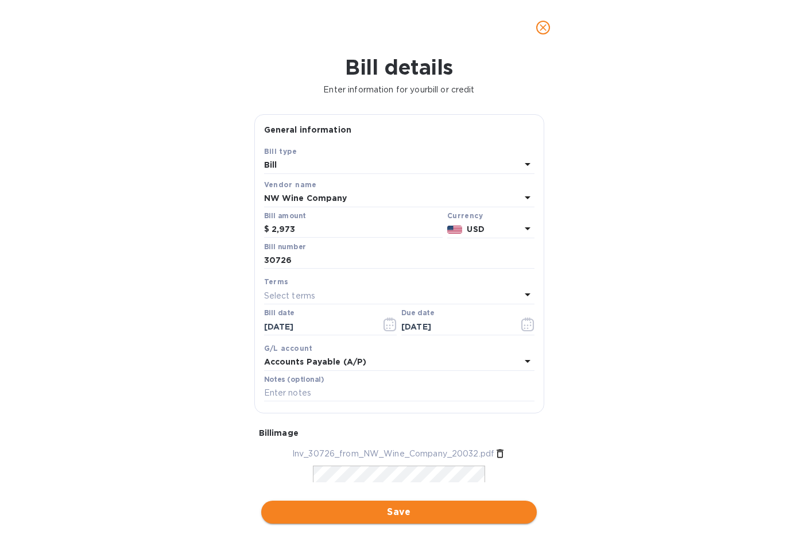
click at [403, 512] on span "Save" at bounding box center [398, 512] width 257 height 14
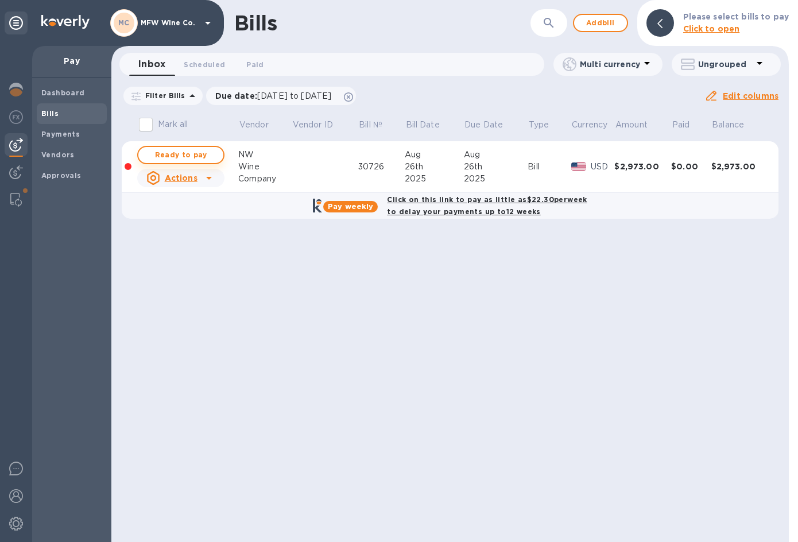
click at [187, 153] on span "Ready to pay" at bounding box center [180, 155] width 67 height 14
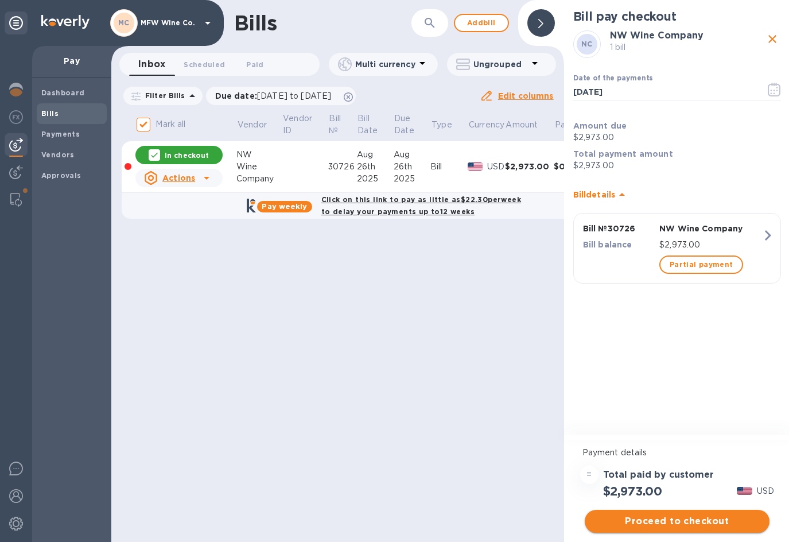
click at [647, 518] on span "Proceed to checkout" at bounding box center [677, 521] width 166 height 14
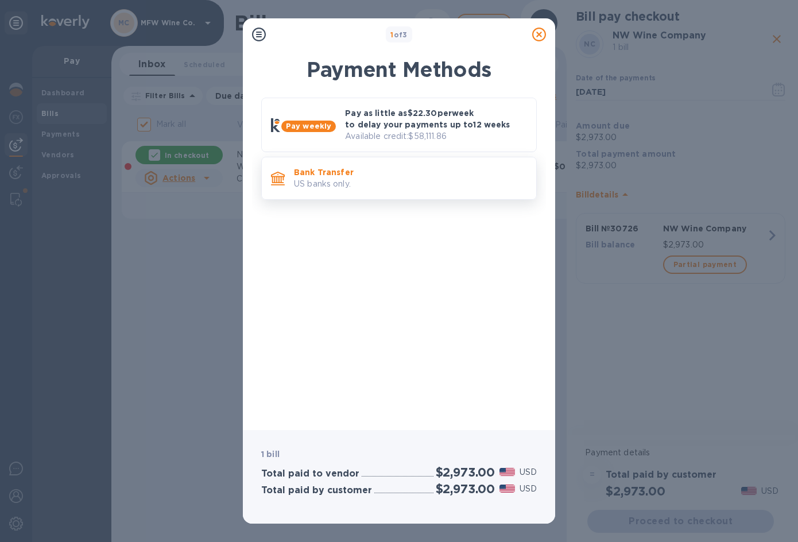
click at [317, 175] on p "Bank Transfer" at bounding box center [410, 171] width 233 height 11
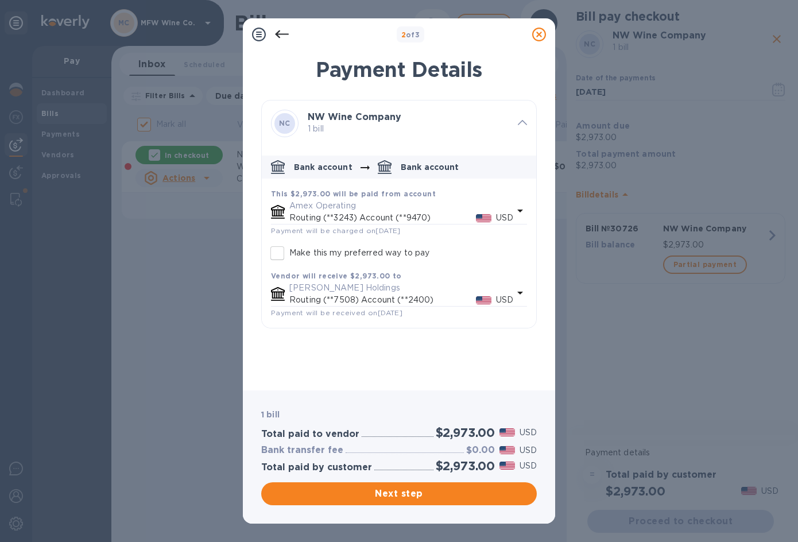
click at [316, 210] on p "Amex Operating" at bounding box center [401, 206] width 224 height 12
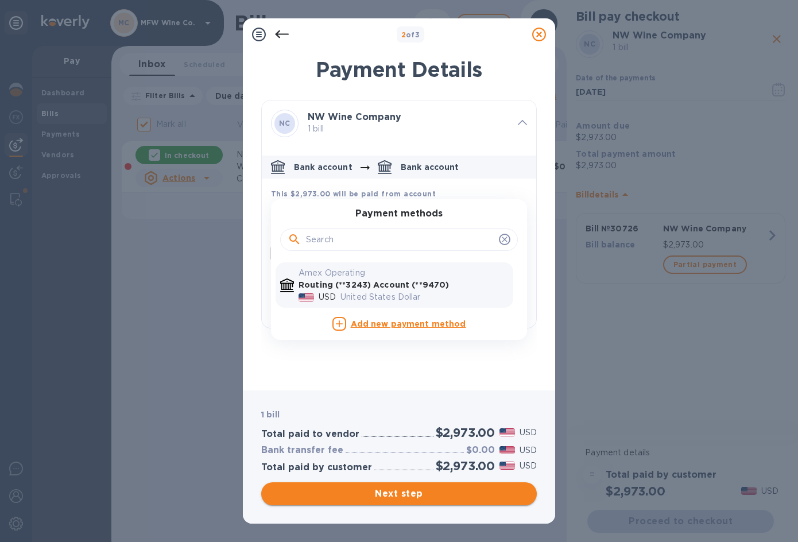
click at [389, 496] on span "Next step" at bounding box center [398, 494] width 257 height 14
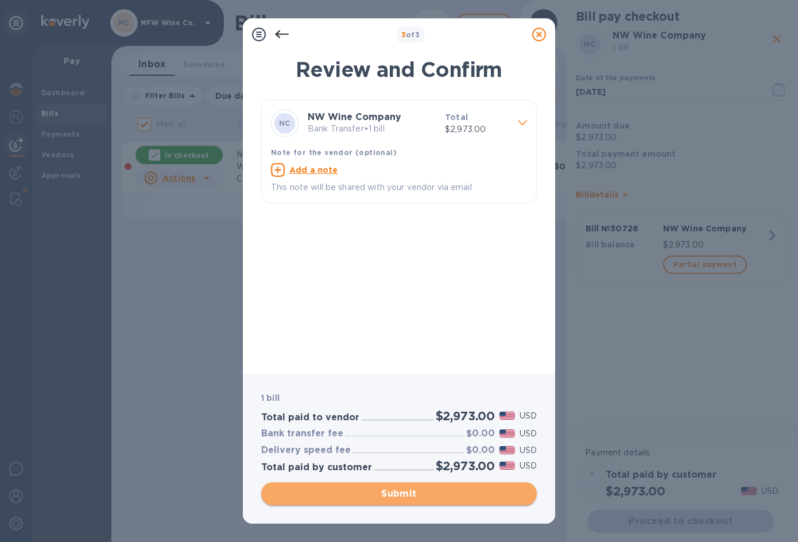
click at [364, 497] on span "Submit" at bounding box center [398, 494] width 257 height 14
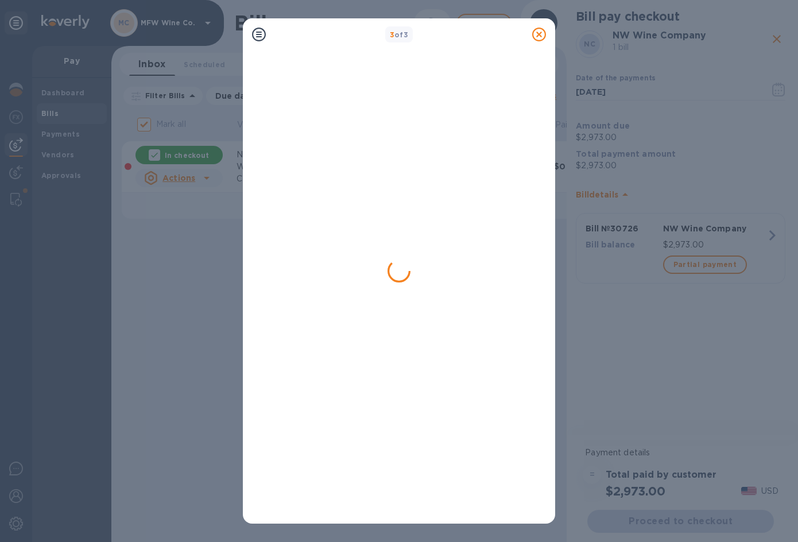
checkbox input "false"
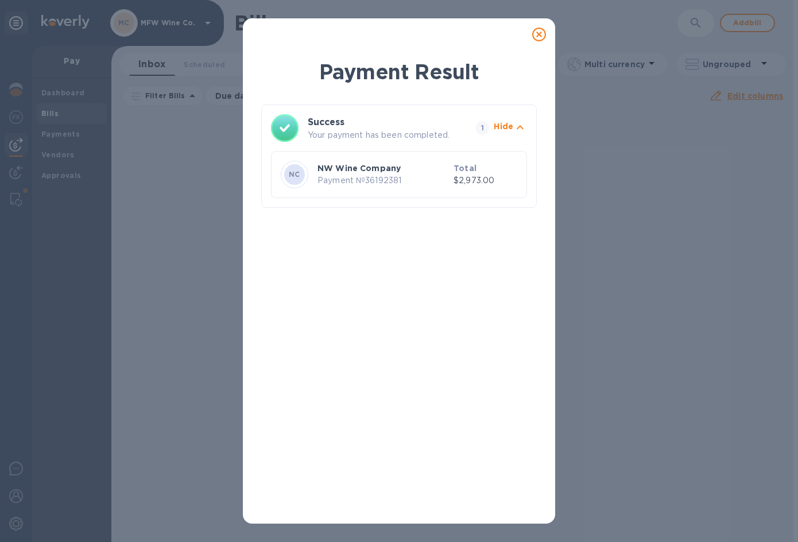
click at [537, 34] on icon at bounding box center [539, 35] width 14 height 14
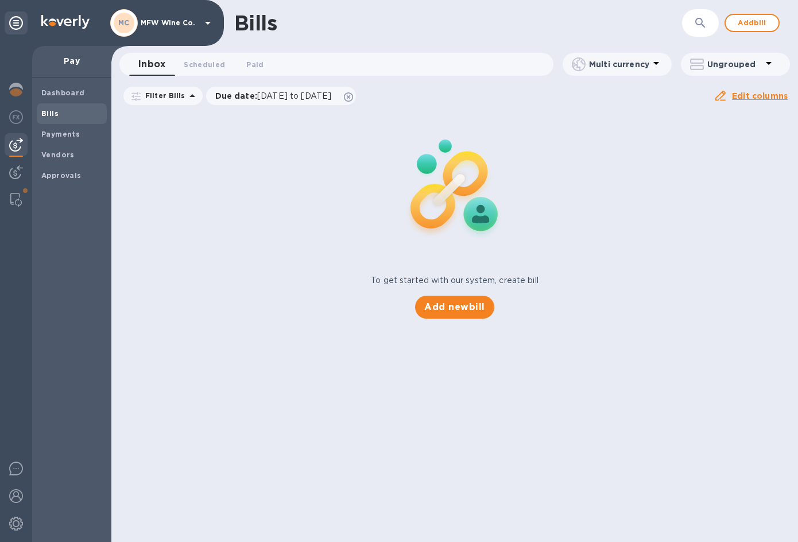
click at [430, 292] on div "Add new bill" at bounding box center [454, 307] width 88 height 32
click at [437, 304] on span "Add new bill" at bounding box center [454, 307] width 60 height 14
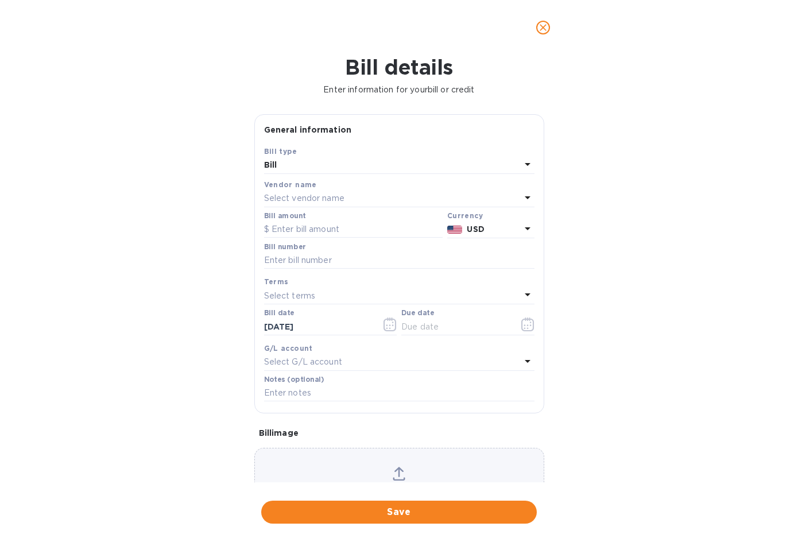
click at [306, 192] on div "Select vendor name" at bounding box center [392, 199] width 257 height 16
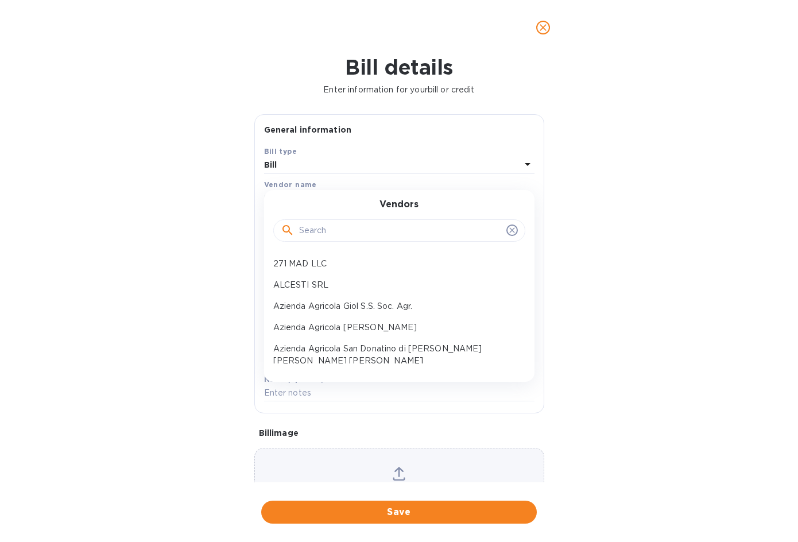
click at [324, 219] on div at bounding box center [399, 230] width 252 height 23
click at [325, 222] on div at bounding box center [399, 230] width 252 height 23
click at [327, 226] on input "text" at bounding box center [400, 230] width 203 height 17
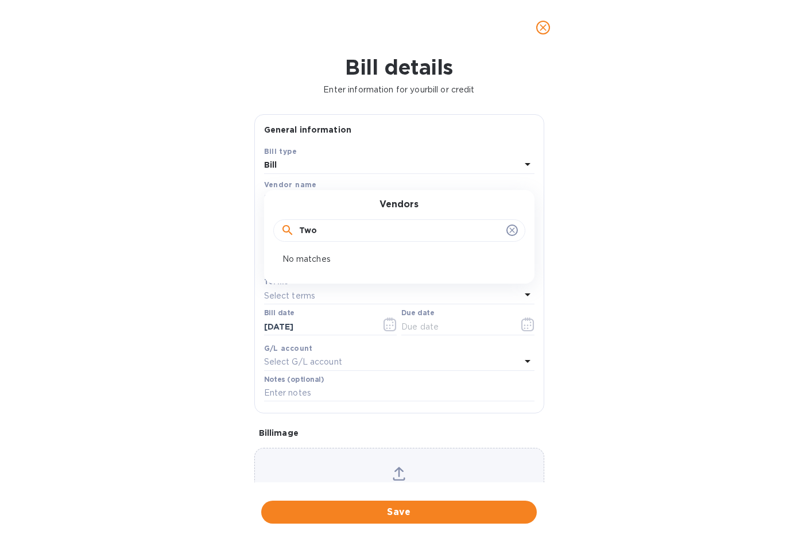
drag, startPoint x: 358, startPoint y: 227, endPoint x: 296, endPoint y: 216, distance: 62.8
click at [281, 228] on div "Two" at bounding box center [399, 230] width 237 height 17
type input "s"
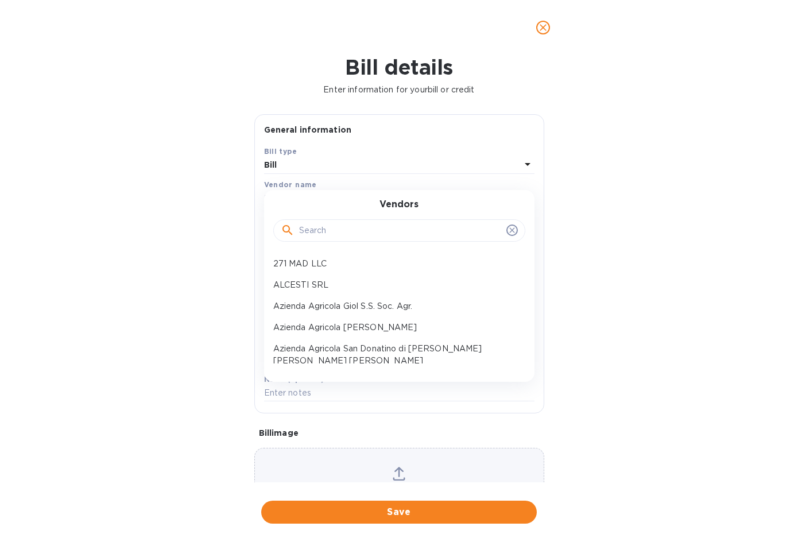
click at [142, 157] on div "Bill details Enter information for your bill or credit General information Save…" at bounding box center [399, 298] width 798 height 487
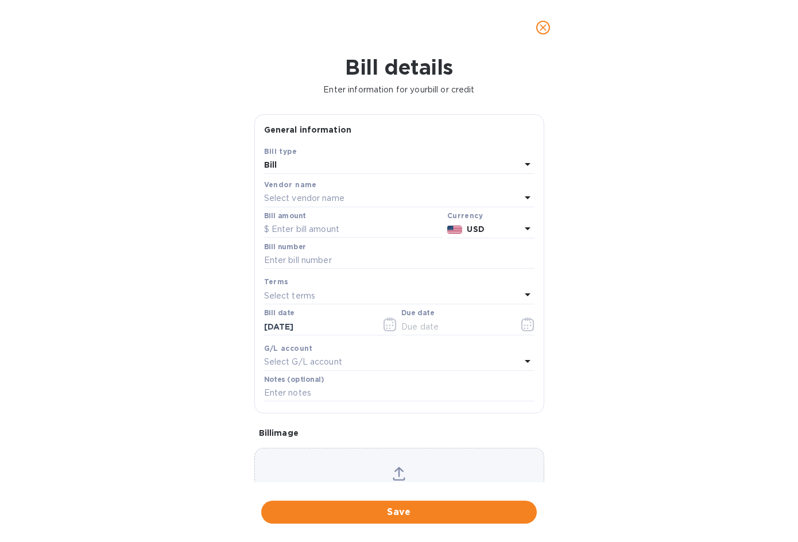
click at [299, 199] on p "Select vendor name" at bounding box center [304, 198] width 80 height 12
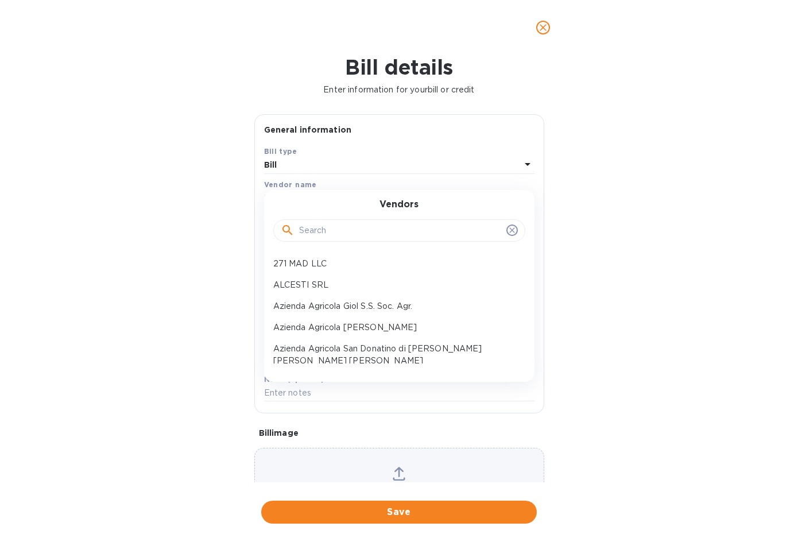
click at [322, 227] on input "text" at bounding box center [400, 230] width 203 height 17
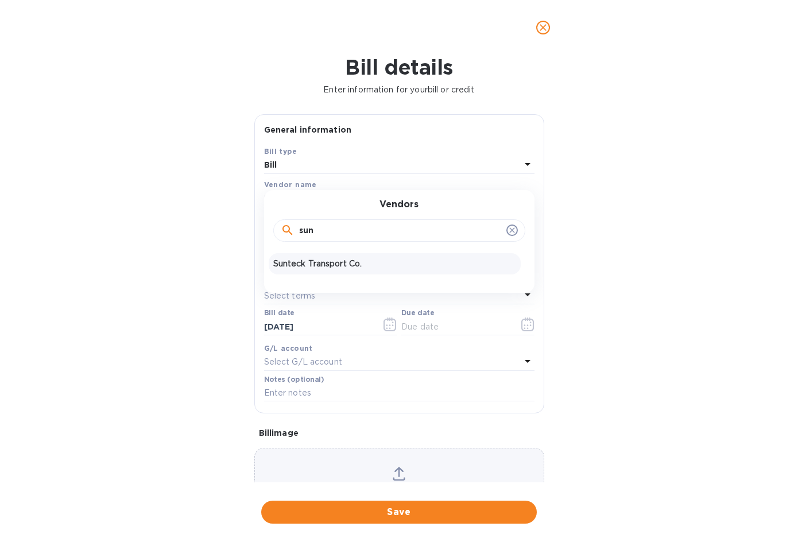
type input "sun"
click at [332, 259] on p "Sunteck Transport Co." at bounding box center [394, 264] width 243 height 12
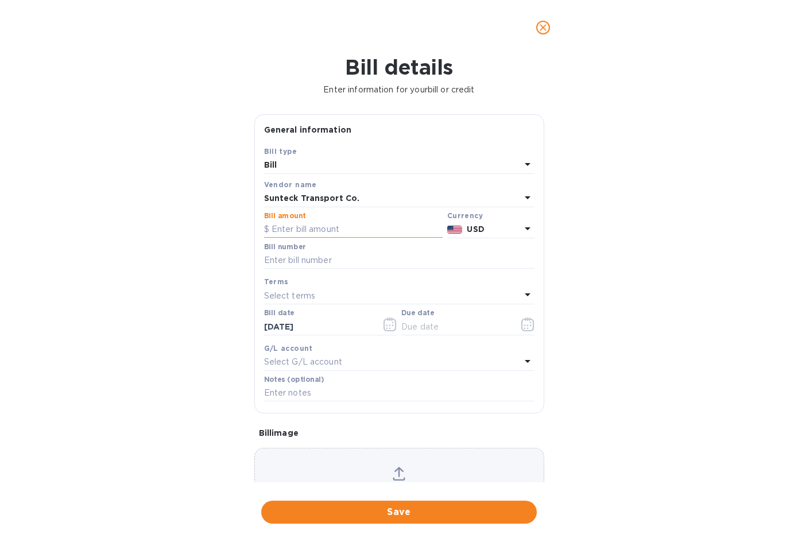
click at [337, 227] on input "text" at bounding box center [353, 229] width 178 height 17
type input "1,300"
click at [344, 261] on input "text" at bounding box center [399, 260] width 270 height 17
paste input "14821550"
paste input "15000616"
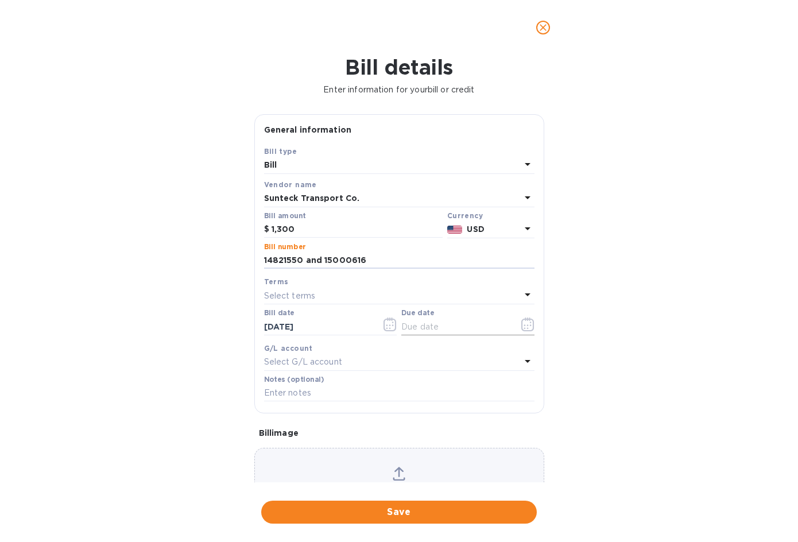
type input "14821550 and 15000616"
click at [523, 331] on icon "button" at bounding box center [527, 324] width 13 height 14
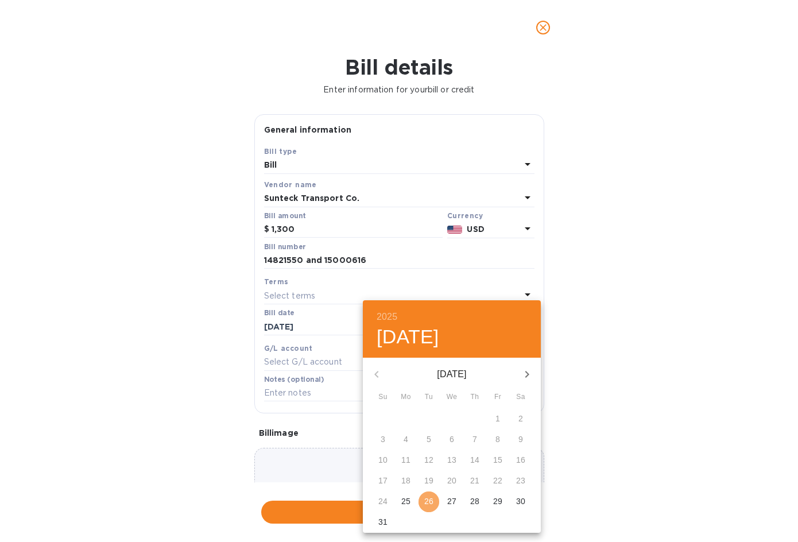
click at [430, 497] on p "26" at bounding box center [428, 500] width 9 height 11
type input "[DATE]"
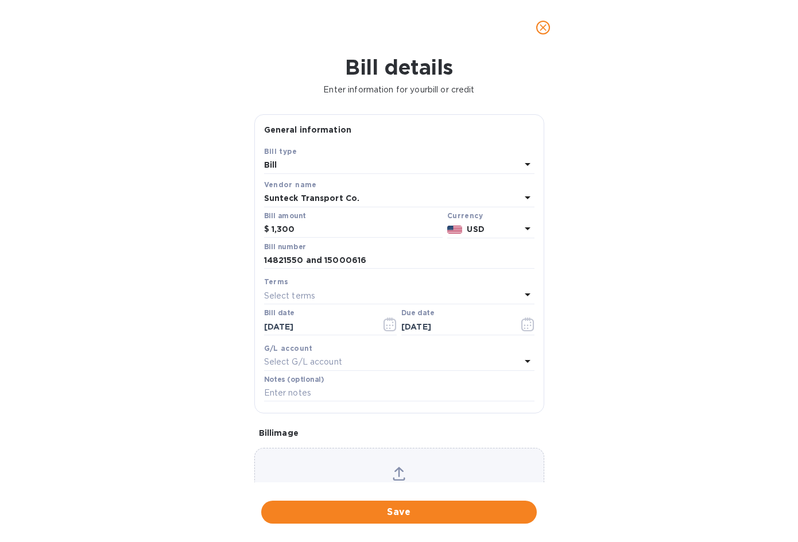
click at [326, 362] on p "Select G/L account" at bounding box center [303, 362] width 78 height 12
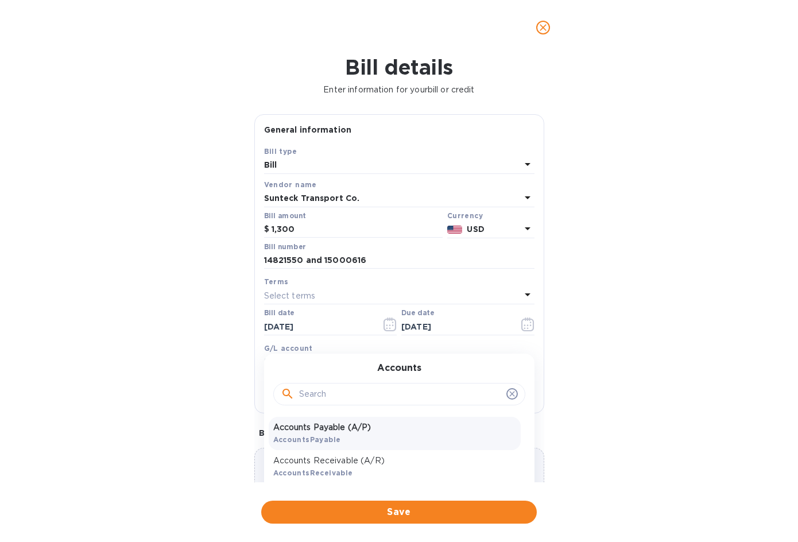
click at [340, 433] on p "Accounts Payable (A/P)" at bounding box center [394, 427] width 243 height 12
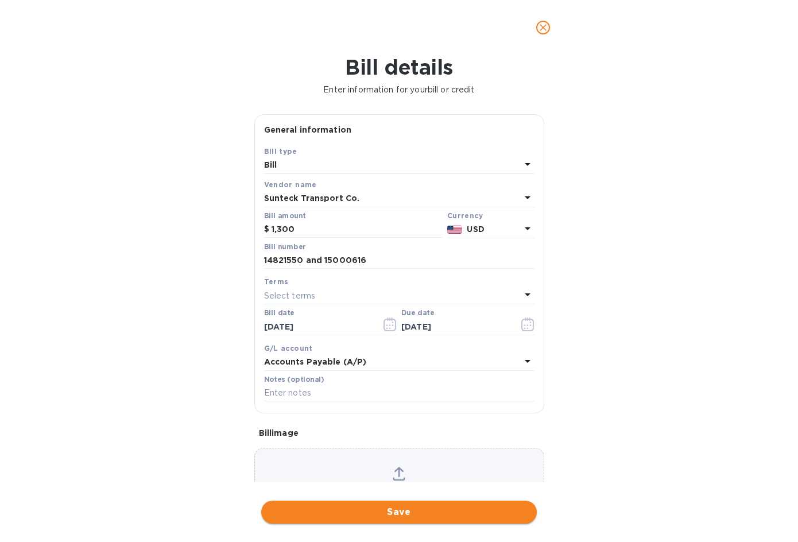
click at [384, 512] on span "Save" at bounding box center [398, 512] width 257 height 14
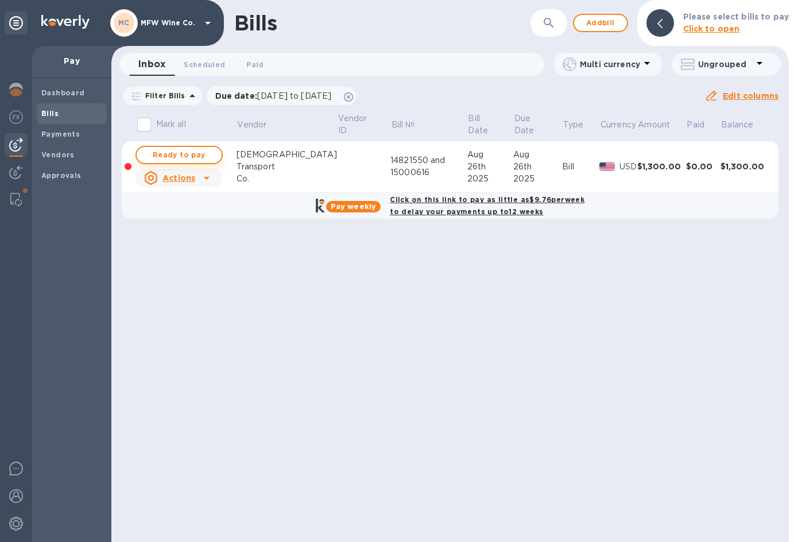
click at [196, 153] on span "Ready to pay" at bounding box center [179, 155] width 67 height 14
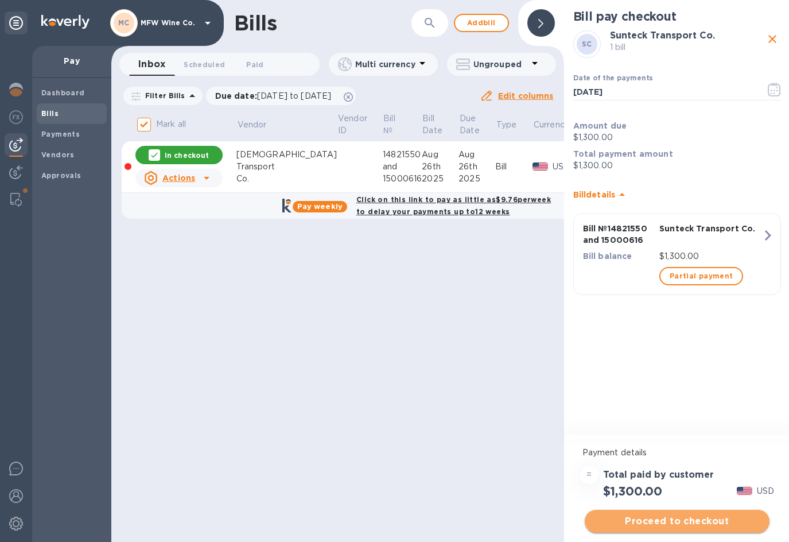
click at [681, 519] on span "Proceed to checkout" at bounding box center [677, 521] width 166 height 14
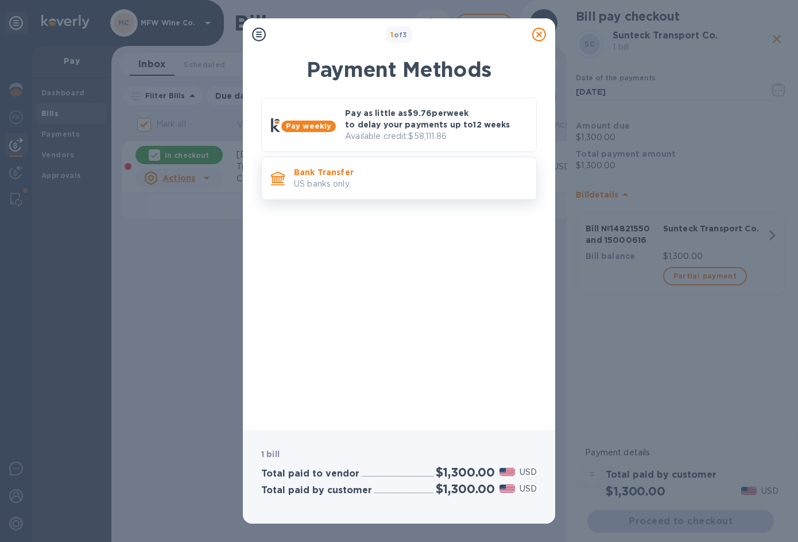
click at [333, 181] on p "US banks only." at bounding box center [410, 184] width 233 height 12
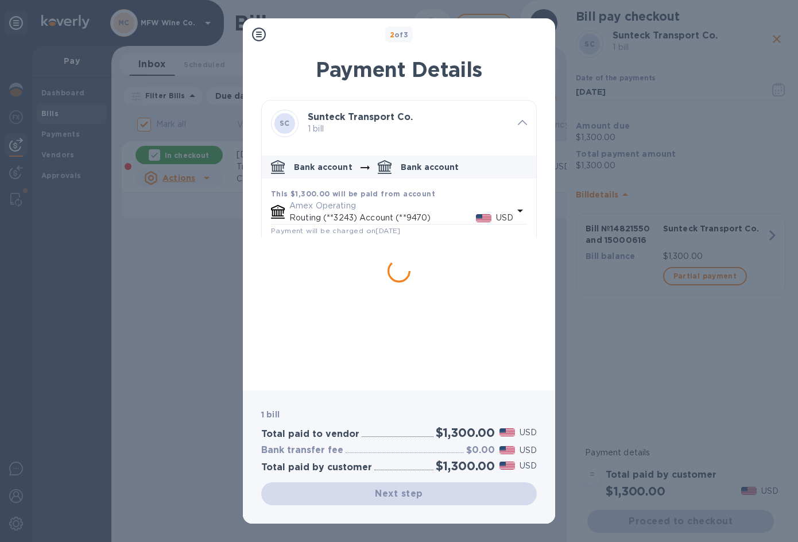
click at [337, 207] on p "Amex Operating" at bounding box center [401, 206] width 224 height 12
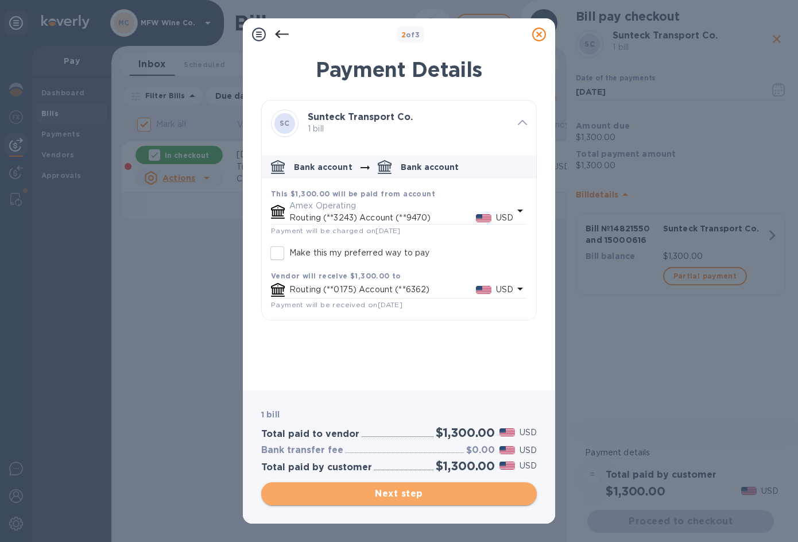
click at [380, 490] on span "Next step" at bounding box center [398, 494] width 257 height 14
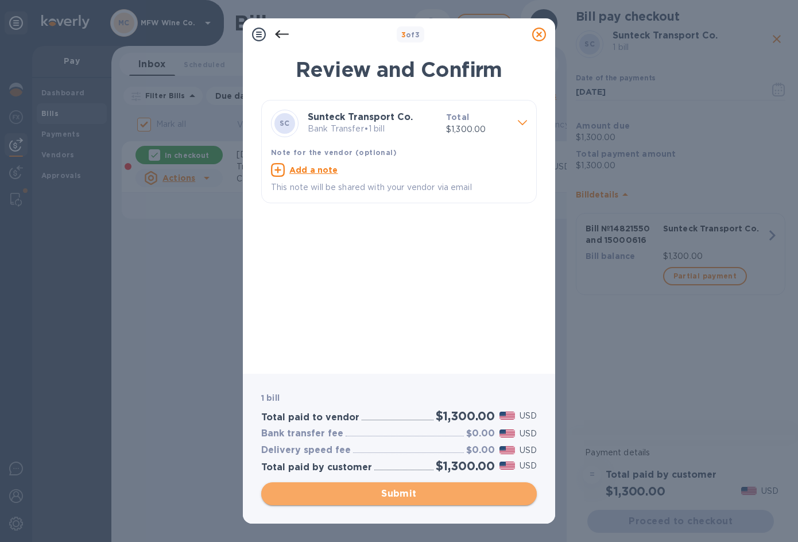
click at [380, 490] on span "Submit" at bounding box center [398, 494] width 257 height 14
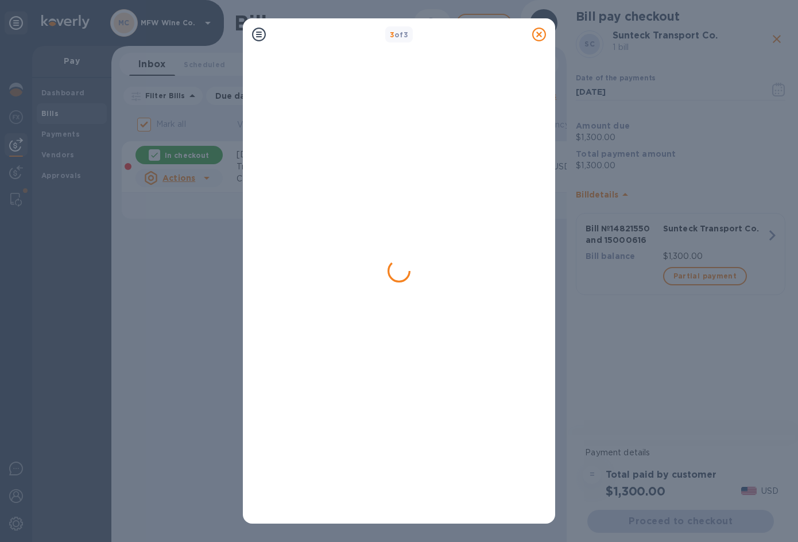
checkbox input "false"
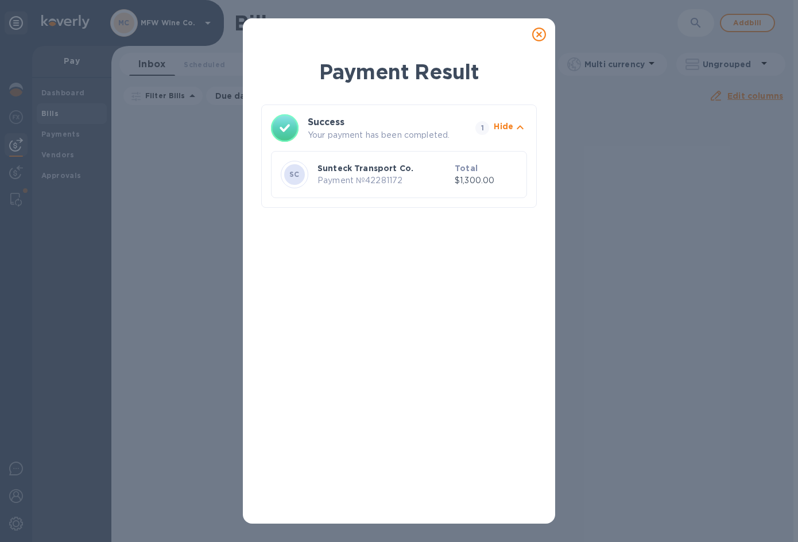
click at [542, 31] on icon at bounding box center [539, 35] width 14 height 14
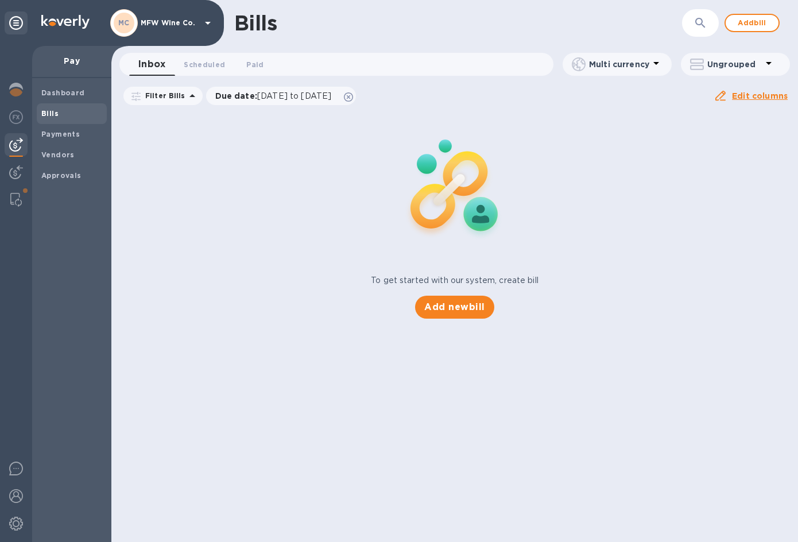
click at [452, 319] on div "Add new bill" at bounding box center [454, 307] width 88 height 32
click at [448, 312] on span "Add new bill" at bounding box center [454, 307] width 60 height 14
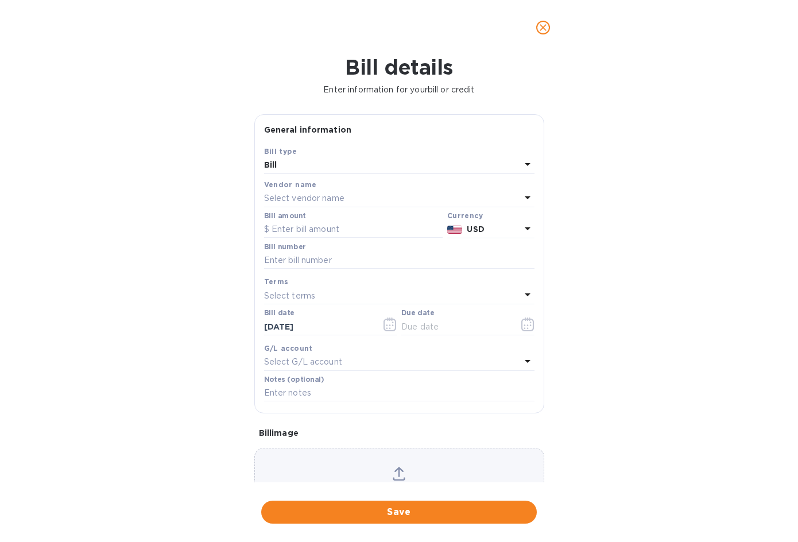
click at [302, 198] on p "Select vendor name" at bounding box center [304, 198] width 80 height 12
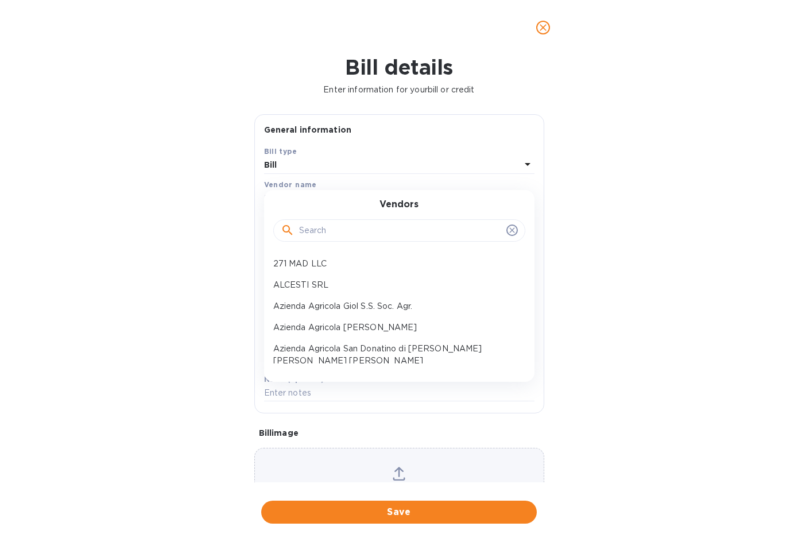
click at [304, 230] on input "text" at bounding box center [400, 230] width 203 height 17
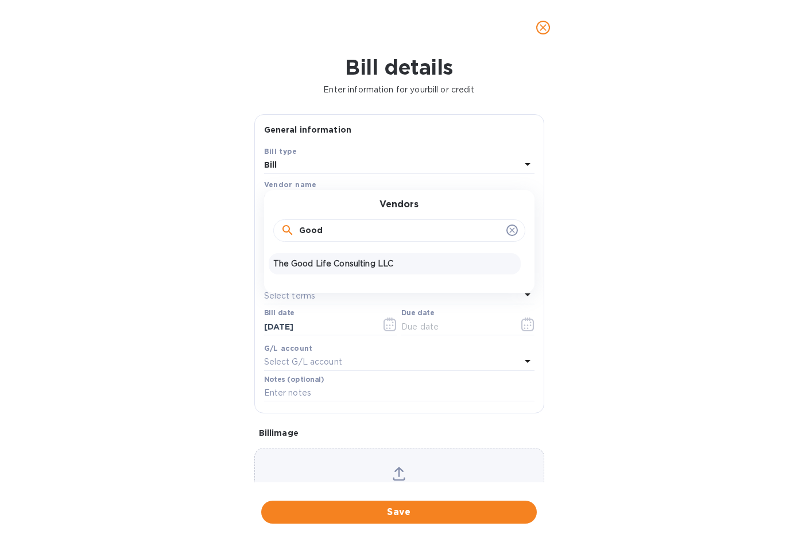
type input "Good"
click at [333, 263] on p "The Good Life Consulting LLC" at bounding box center [394, 264] width 243 height 12
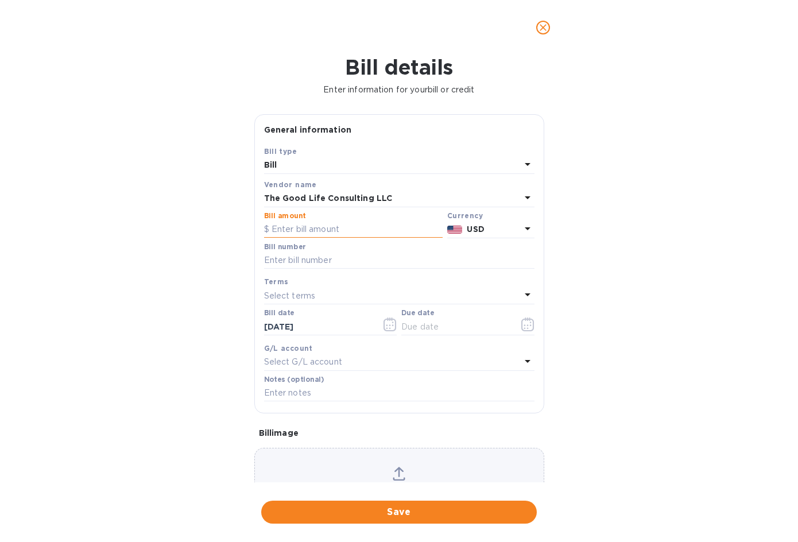
click at [319, 230] on input "text" at bounding box center [353, 229] width 178 height 17
type input "1,237.50"
click at [638, 241] on div "Bill details Enter information for your bill or credit General information Save…" at bounding box center [399, 298] width 798 height 487
click at [309, 264] on input "text" at bounding box center [399, 260] width 270 height 17
paste input "MFW - 004"
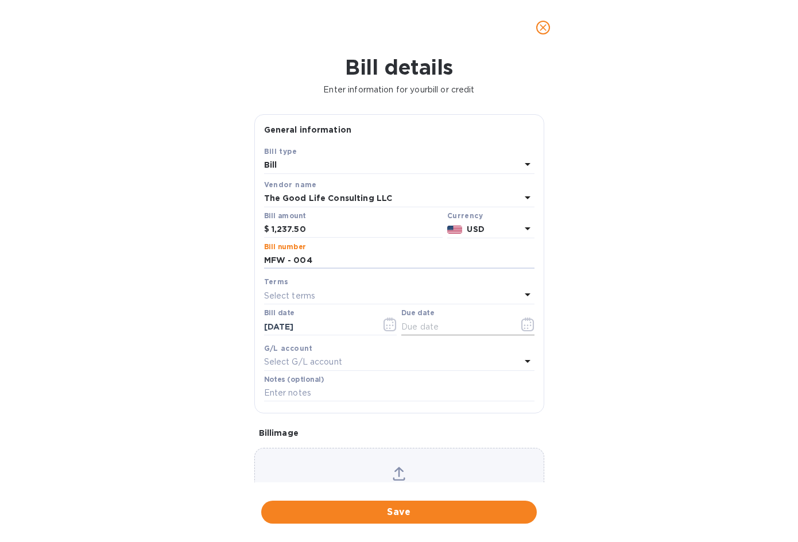
type input "MFW - 004"
click at [527, 329] on icon "button" at bounding box center [527, 324] width 13 height 14
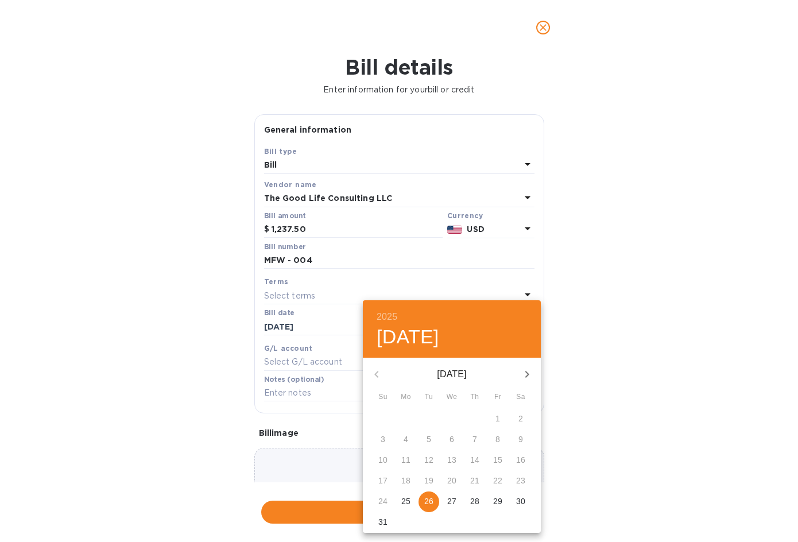
click at [430, 501] on p "26" at bounding box center [428, 500] width 9 height 11
type input "[DATE]"
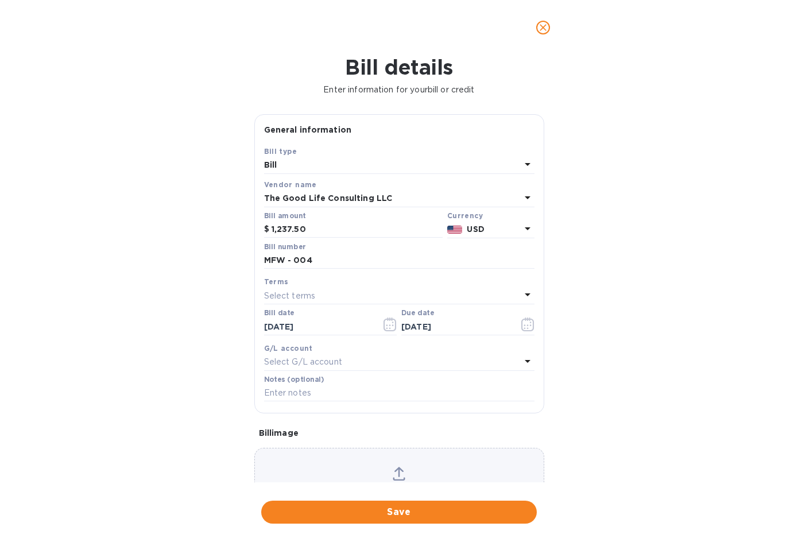
click at [314, 363] on p "Select G/L account" at bounding box center [303, 362] width 78 height 12
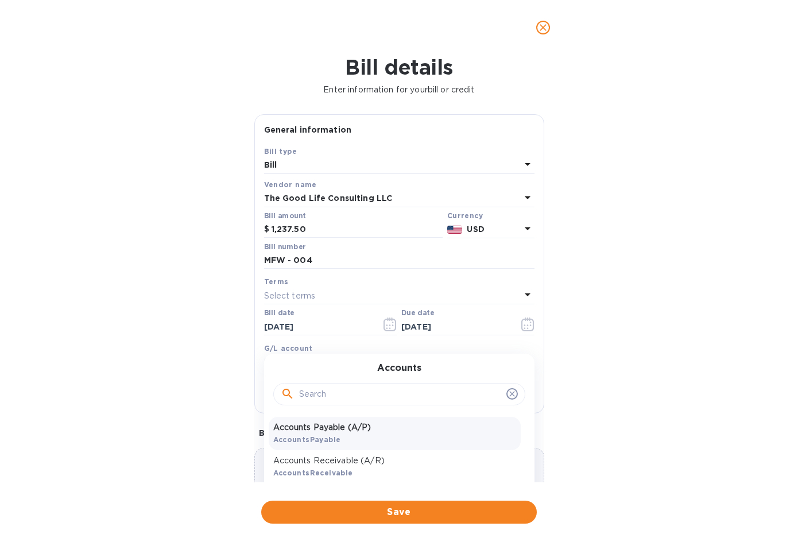
click at [320, 434] on div "Accounts Payable (A/P) AccountsPayable" at bounding box center [395, 433] width 252 height 33
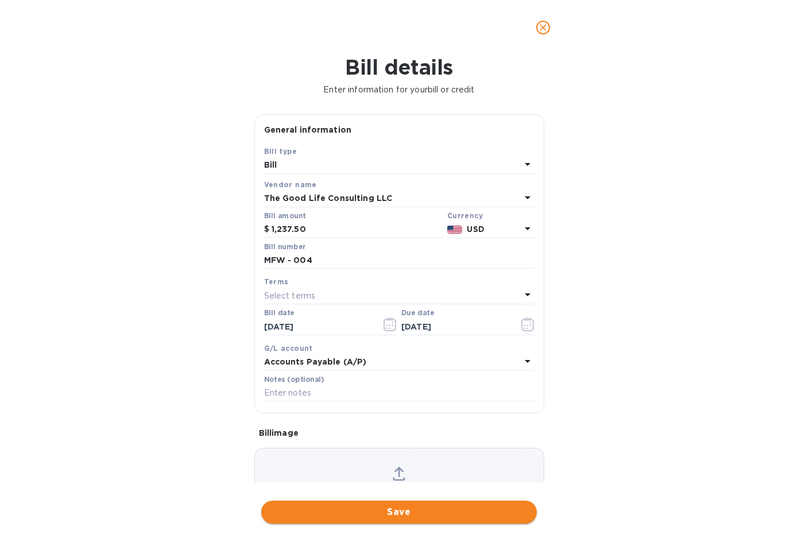
click at [403, 508] on span "Save" at bounding box center [398, 512] width 257 height 14
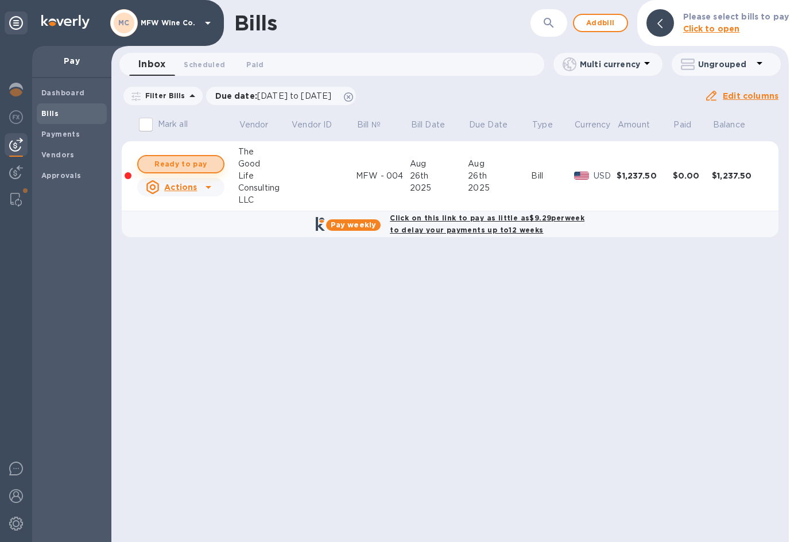
click at [205, 166] on span "Ready to pay" at bounding box center [180, 164] width 67 height 14
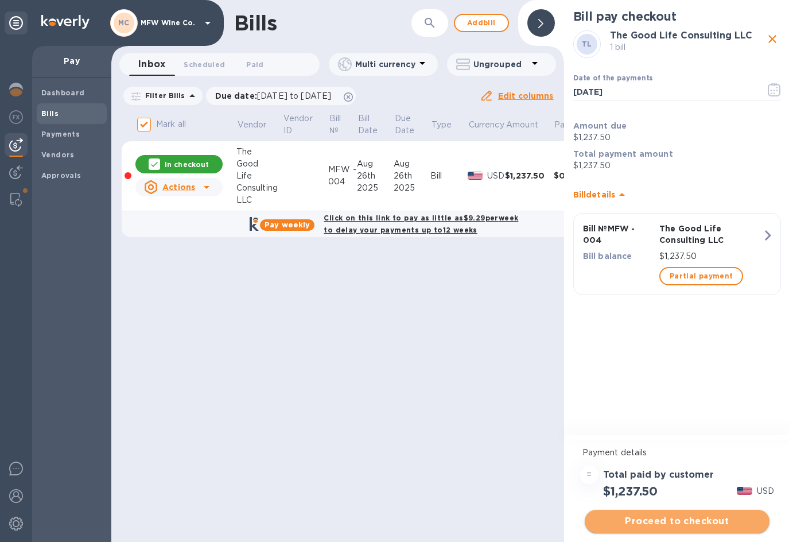
click at [674, 525] on span "Proceed to checkout" at bounding box center [677, 521] width 166 height 14
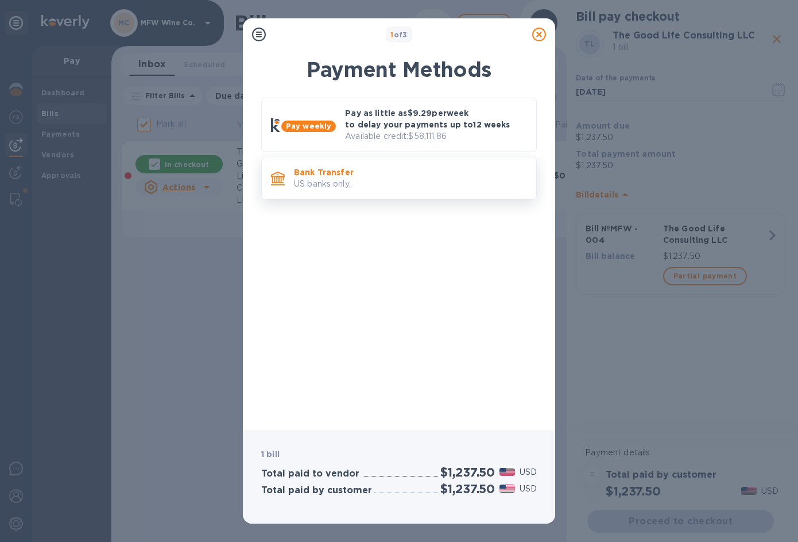
click at [343, 175] on p "Bank Transfer" at bounding box center [410, 171] width 233 height 11
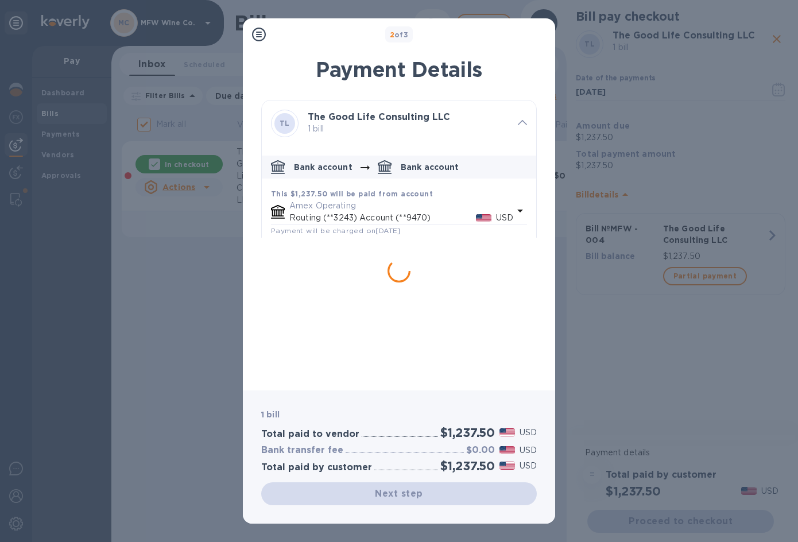
click at [337, 209] on p "Amex Operating" at bounding box center [401, 206] width 224 height 12
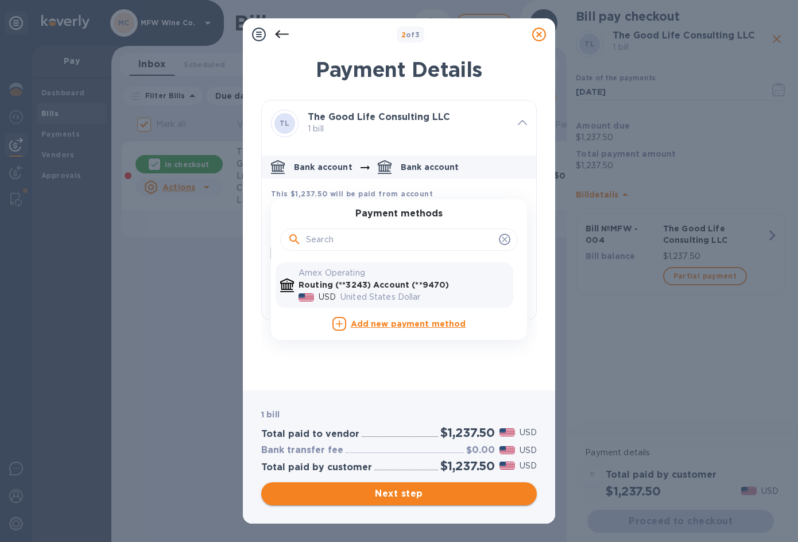
click at [403, 494] on span "Next step" at bounding box center [398, 494] width 257 height 14
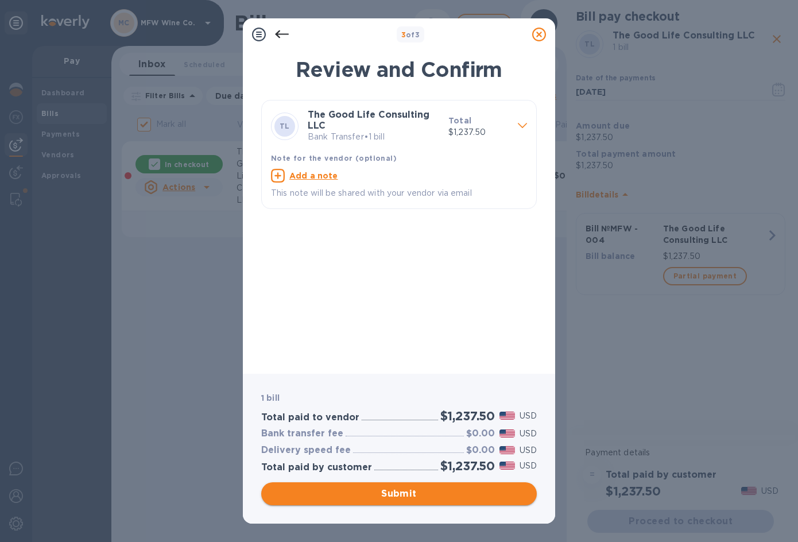
click at [407, 498] on span "Submit" at bounding box center [398, 494] width 257 height 14
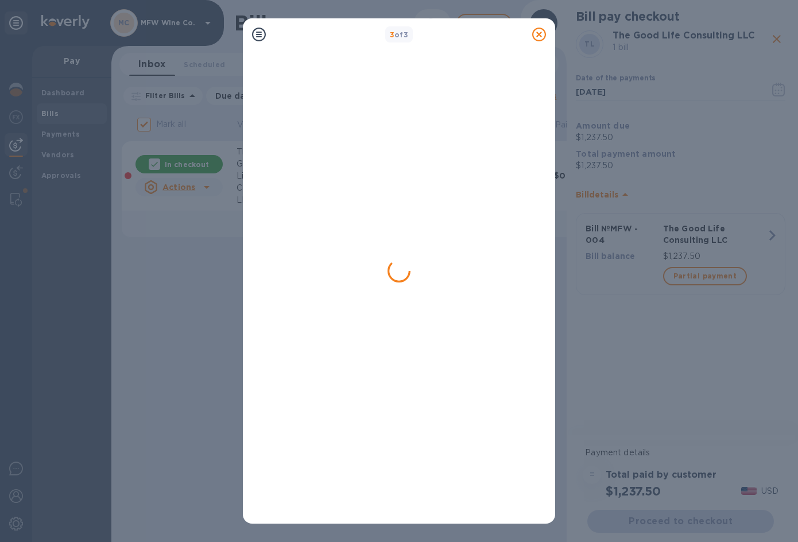
checkbox input "false"
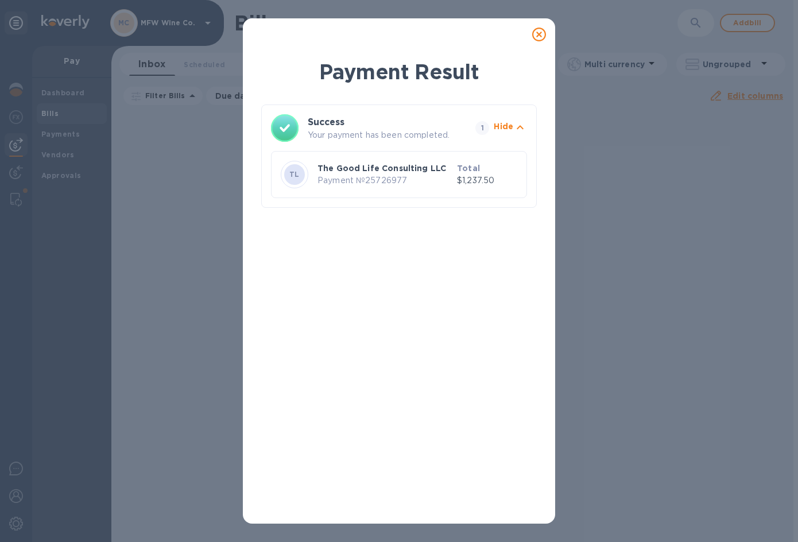
click at [538, 34] on icon at bounding box center [539, 35] width 14 height 14
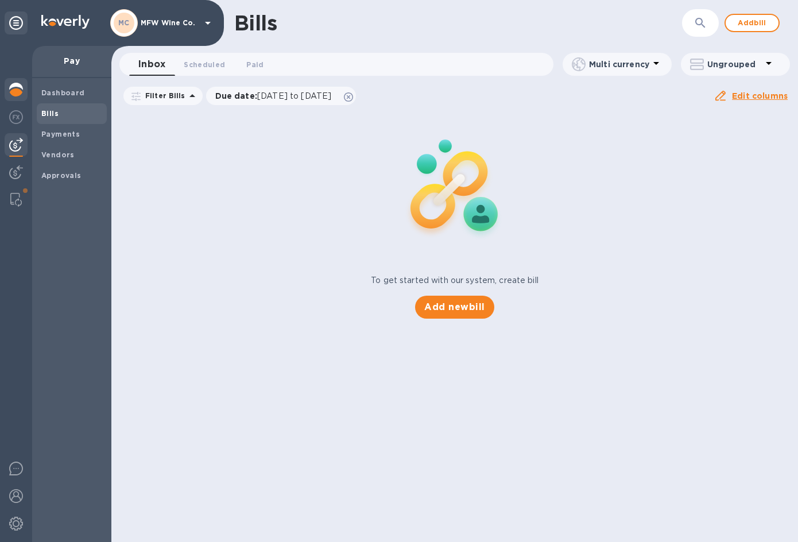
click at [21, 90] on img at bounding box center [16, 90] width 14 height 14
